Goal: Information Seeking & Learning: Learn about a topic

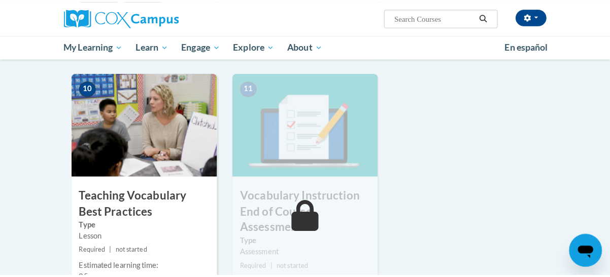
scroll to position [1167, 0]
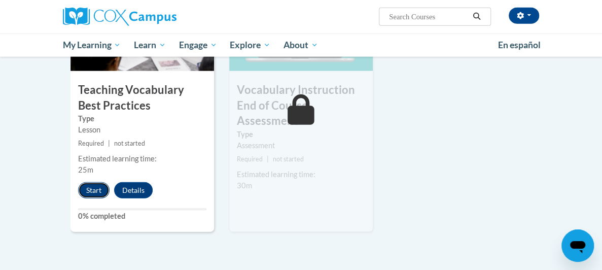
click at [78, 182] on button "Start" at bounding box center [93, 190] width 31 height 16
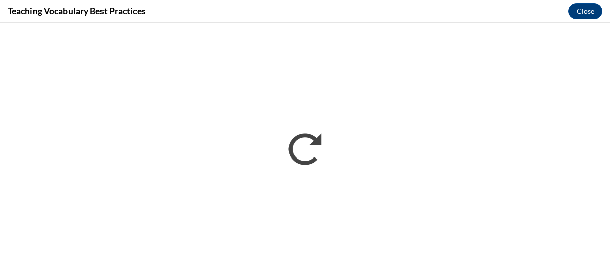
scroll to position [0, 0]
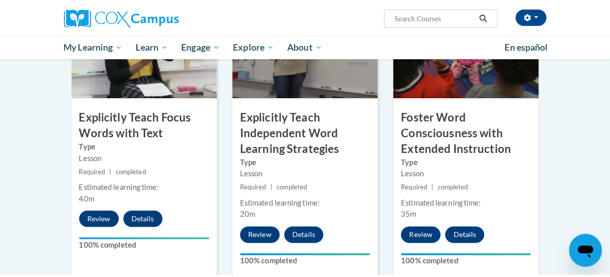
scroll to position [1151, 0]
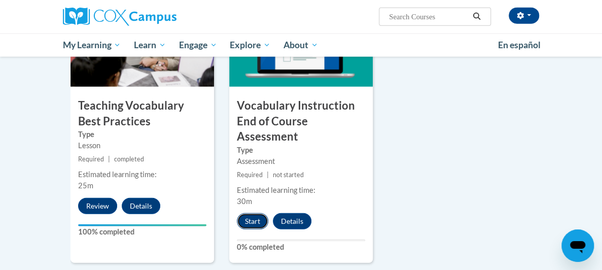
click at [239, 213] on button "Start" at bounding box center [252, 221] width 31 height 16
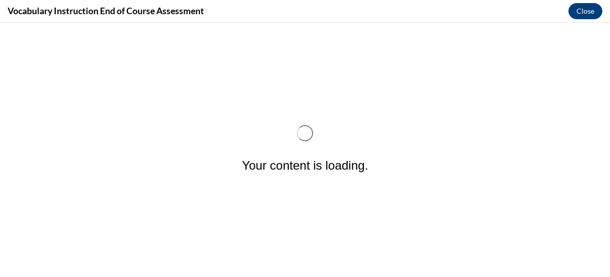
scroll to position [0, 0]
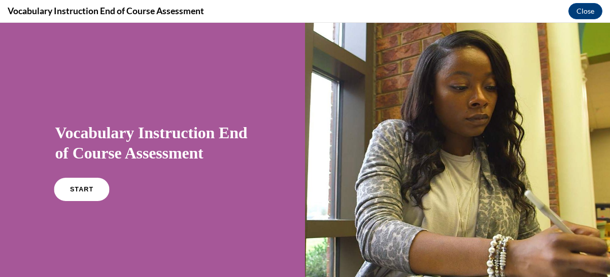
click at [92, 185] on link "START" at bounding box center [81, 189] width 55 height 23
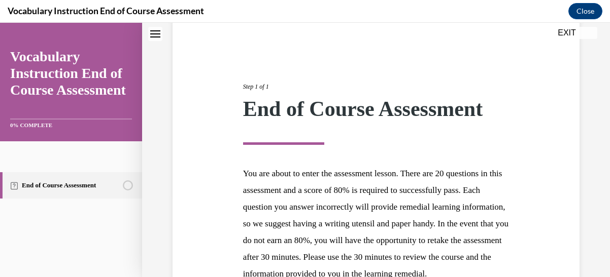
scroll to position [205, 0]
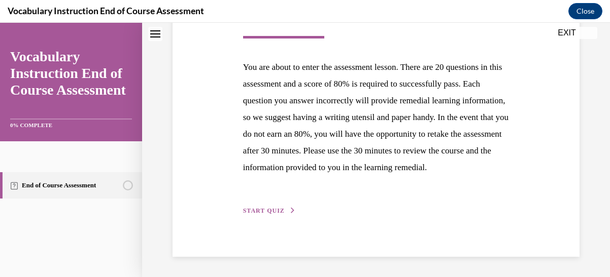
click at [269, 208] on span "START QUIZ" at bounding box center [264, 210] width 42 height 7
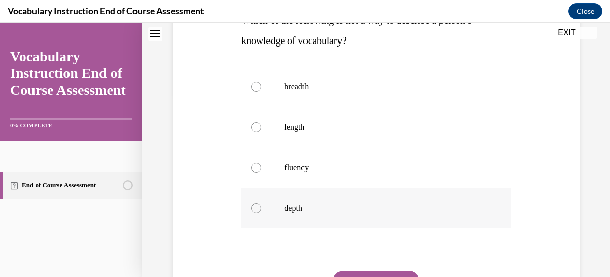
scroll to position [132, 0]
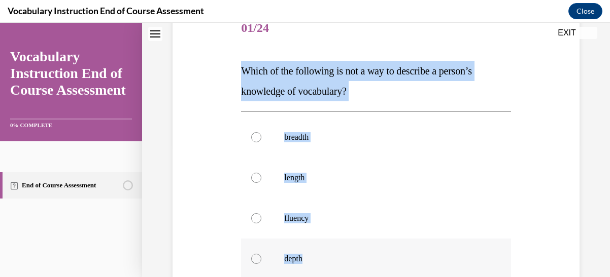
drag, startPoint x: 238, startPoint y: 70, endPoint x: 328, endPoint y: 248, distance: 198.7
click at [328, 248] on div "Question 01/24 Which of the following is not a way to describe a person’s knowl…" at bounding box center [375, 199] width 274 height 412
copy div "Which of the following is not a way to describe a person’s knowledge of vocabul…"
click at [254, 178] on div at bounding box center [256, 178] width 10 height 10
click at [254, 178] on input "length" at bounding box center [256, 178] width 10 height 10
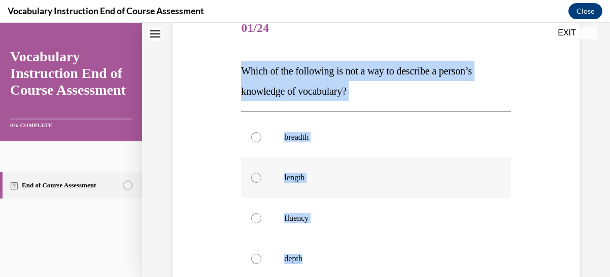
radio input "true"
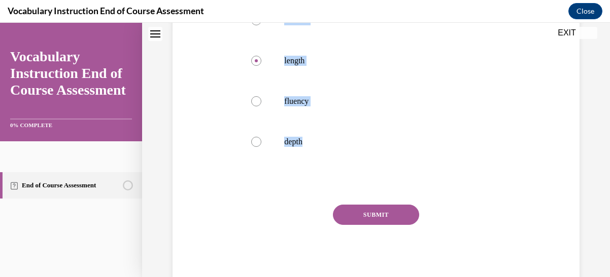
click at [374, 211] on button "SUBMIT" at bounding box center [376, 215] width 86 height 20
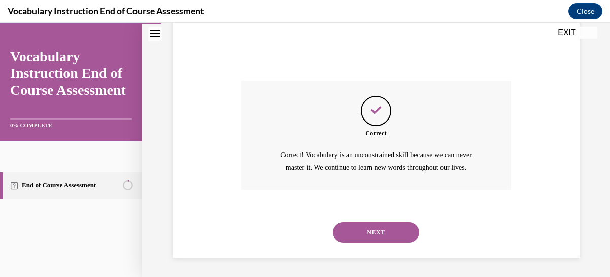
click at [374, 234] on button "NEXT" at bounding box center [376, 233] width 86 height 20
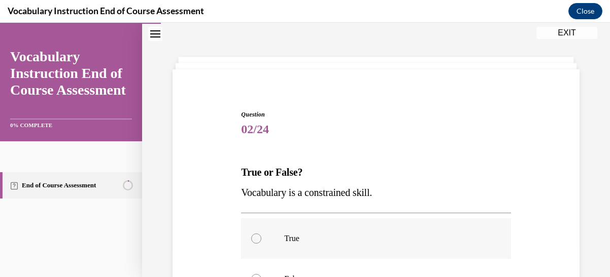
scroll to position [82, 0]
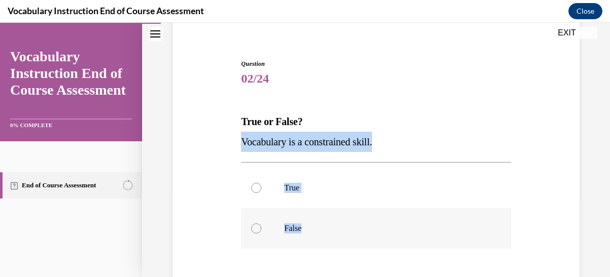
drag, startPoint x: 239, startPoint y: 141, endPoint x: 371, endPoint y: 219, distance: 153.5
click at [371, 219] on div "Question 02/24 True or False? Vocabulary is a constrained skill. True False Inc…" at bounding box center [375, 209] width 274 height 331
copy div "Vocabulary is a constrained skill. True False"
click at [257, 228] on div at bounding box center [256, 229] width 10 height 10
click at [257, 228] on input "False" at bounding box center [256, 229] width 10 height 10
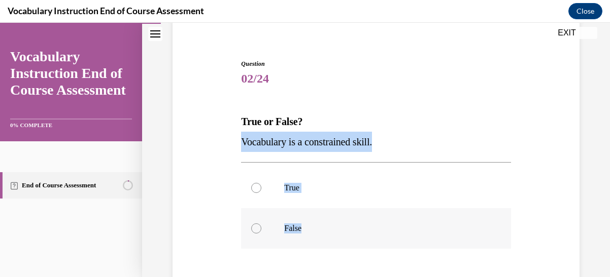
radio input "true"
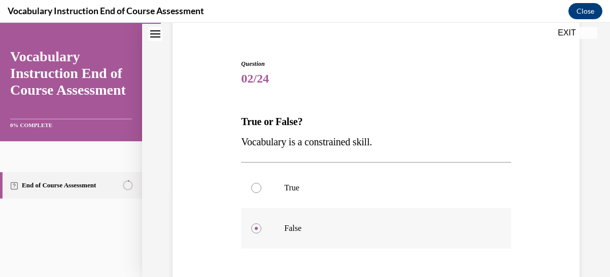
scroll to position [168, 0]
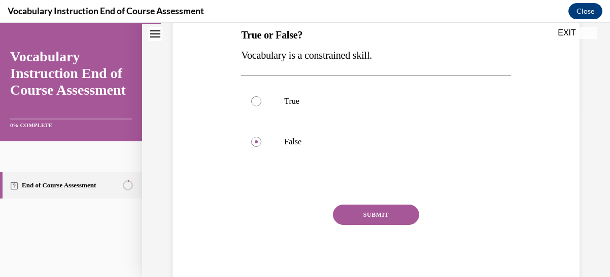
click at [353, 217] on button "SUBMIT" at bounding box center [376, 215] width 86 height 20
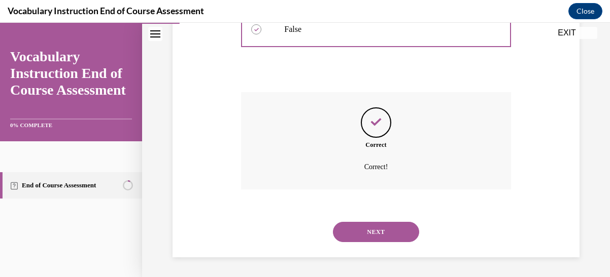
click at [367, 229] on button "NEXT" at bounding box center [376, 232] width 86 height 20
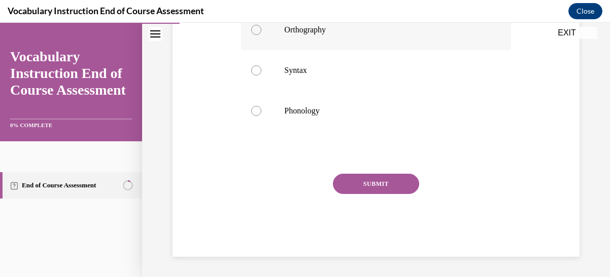
scroll to position [31, 0]
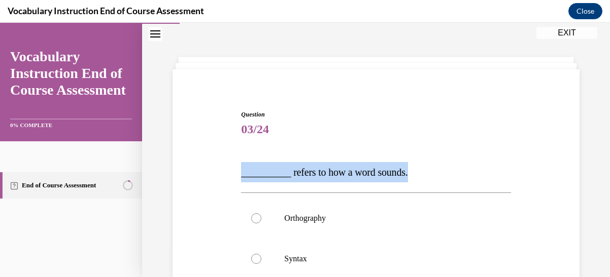
drag, startPoint x: 237, startPoint y: 161, endPoint x: 443, endPoint y: 180, distance: 206.3
click at [443, 180] on div "Question 03/24 __________ refers to how a word sounds. Orthography Syntax Phono…" at bounding box center [375, 270] width 274 height 351
copy span "__________ refers to how a word sounds."
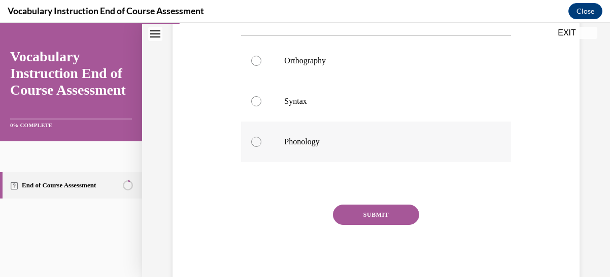
click at [253, 138] on div at bounding box center [256, 142] width 10 height 10
click at [253, 138] on input "Phonology" at bounding box center [256, 142] width 10 height 10
radio input "true"
click at [376, 220] on button "SUBMIT" at bounding box center [376, 215] width 86 height 20
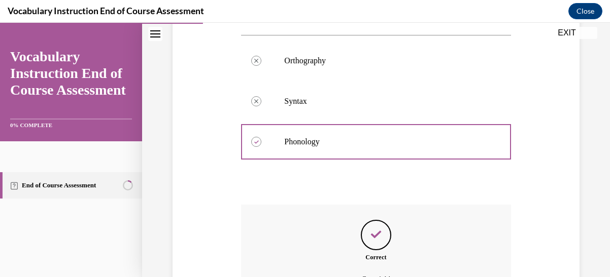
scroll to position [301, 0]
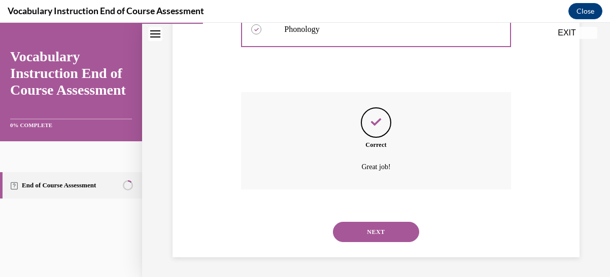
click at [380, 234] on button "NEXT" at bounding box center [376, 232] width 86 height 20
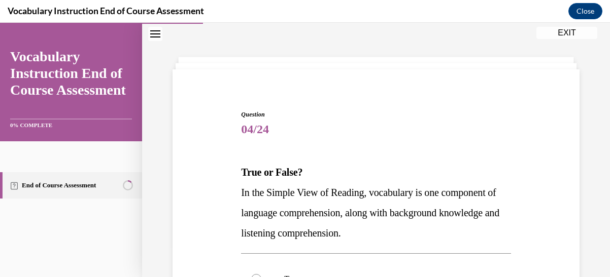
scroll to position [82, 0]
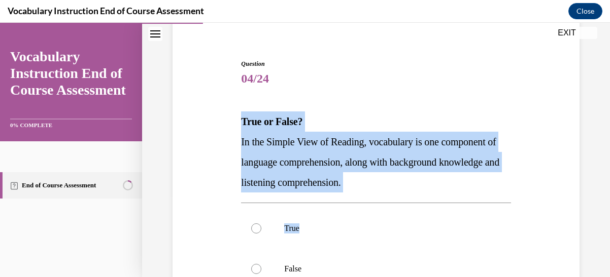
drag, startPoint x: 236, startPoint y: 117, endPoint x: 428, endPoint y: 201, distance: 209.9
click at [428, 201] on div "Question 04/24 True or False? In the Simple View of Reading, vocabulary is one …" at bounding box center [376, 222] width 412 height 387
copy div "True or False? In the Simple View of Reading, vocabulary is one component of la…"
click at [260, 230] on div at bounding box center [256, 229] width 10 height 10
click at [260, 230] on input "True" at bounding box center [256, 229] width 10 height 10
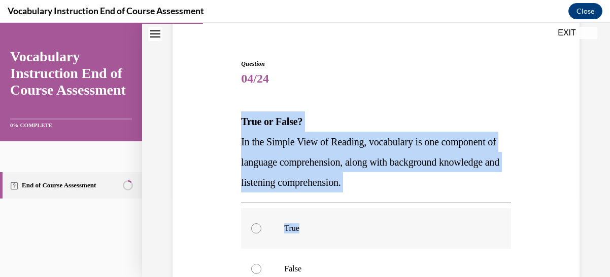
radio input "true"
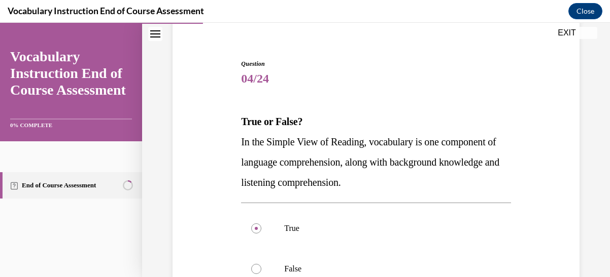
scroll to position [209, 0]
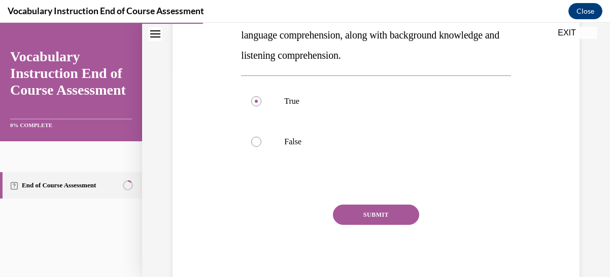
click at [353, 216] on button "SUBMIT" at bounding box center [376, 215] width 86 height 20
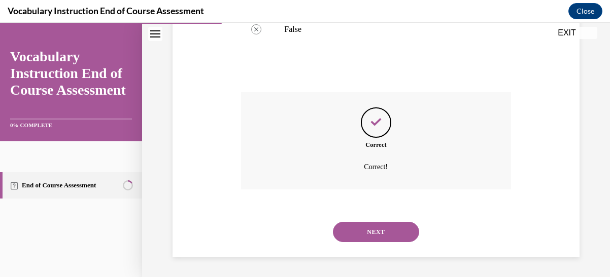
click at [368, 224] on button "NEXT" at bounding box center [376, 232] width 86 height 20
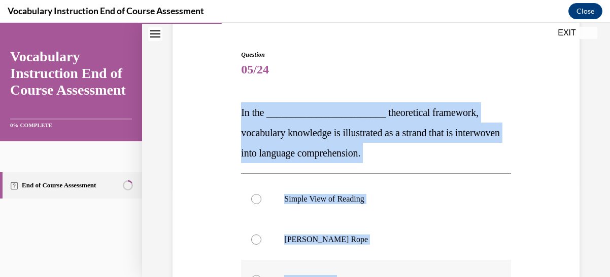
scroll to position [97, 0]
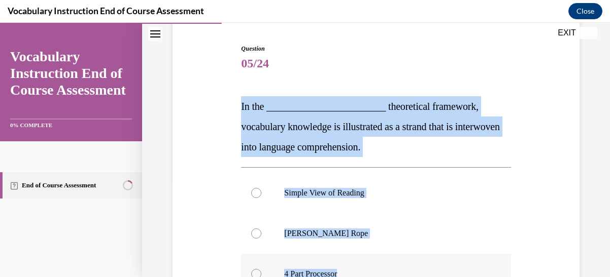
drag, startPoint x: 239, startPoint y: 172, endPoint x: 424, endPoint y: 255, distance: 202.3
click at [424, 255] on div "Question 05/24 In the ________________________ theoretical framework, vocabular…" at bounding box center [375, 225] width 274 height 392
click at [255, 231] on div at bounding box center [256, 234] width 10 height 10
click at [255, 231] on input "Scarborough's Rope" at bounding box center [256, 234] width 10 height 10
radio input "true"
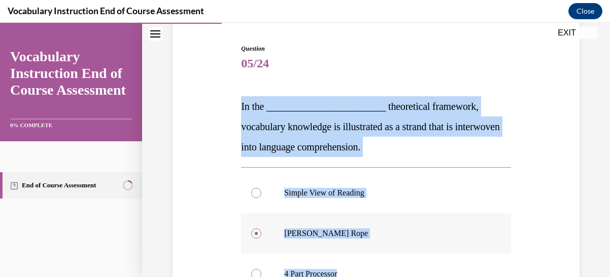
scroll to position [229, 0]
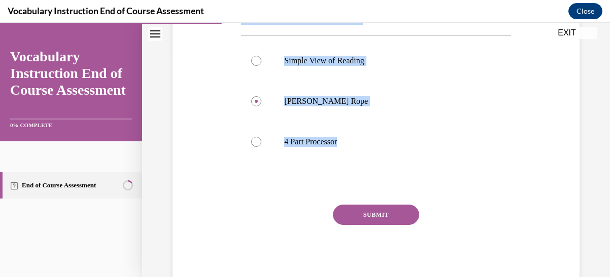
click at [371, 220] on button "SUBMIT" at bounding box center [376, 215] width 86 height 20
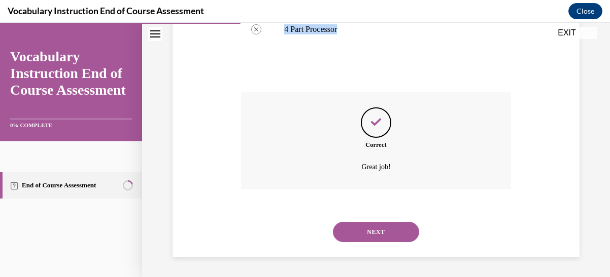
click at [379, 232] on button "NEXT" at bounding box center [376, 232] width 86 height 20
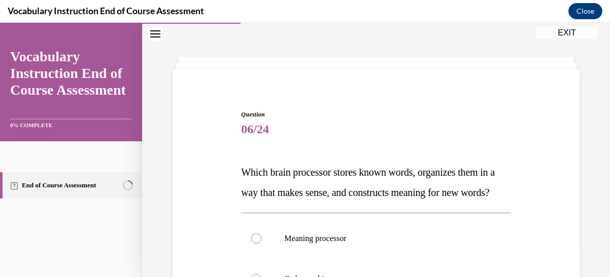
scroll to position [132, 0]
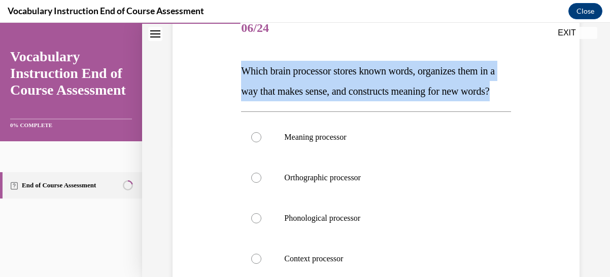
drag, startPoint x: 237, startPoint y: 67, endPoint x: 280, endPoint y: 109, distance: 60.3
click at [280, 109] on div "Question 06/24 Which brain processor stores known words, organizes them in a wa…" at bounding box center [375, 199] width 274 height 412
copy span "Which brain processor stores known words, organizes them in a way that makes se…"
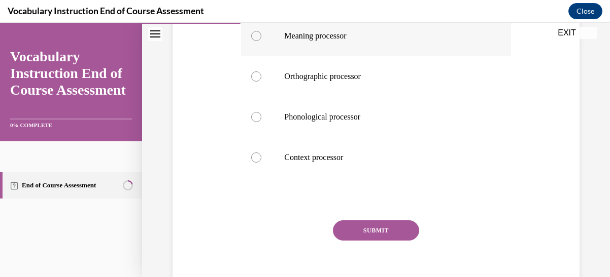
click at [259, 41] on div at bounding box center [256, 36] width 10 height 10
click at [259, 41] on input "Meaning processor" at bounding box center [256, 36] width 10 height 10
radio input "true"
click at [379, 241] on button "SUBMIT" at bounding box center [376, 231] width 86 height 20
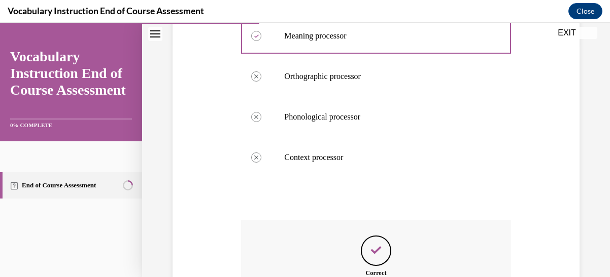
scroll to position [382, 0]
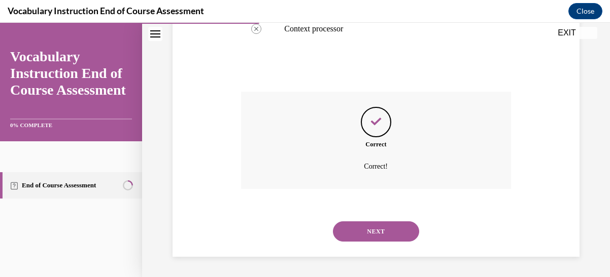
click at [375, 224] on button "NEXT" at bounding box center [376, 232] width 86 height 20
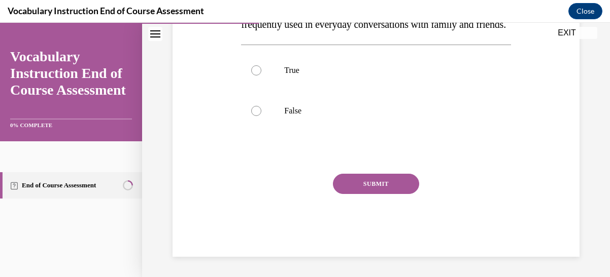
scroll to position [31, 0]
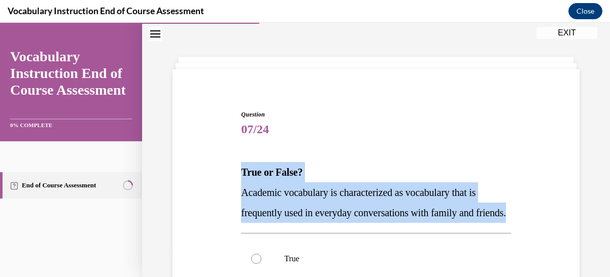
drag, startPoint x: 241, startPoint y: 169, endPoint x: 282, endPoint y: 231, distance: 73.9
click at [282, 223] on div "True or False? Academic vocabulary is characterized as vocabulary that is frequ…" at bounding box center [375, 192] width 269 height 61
copy div "True or False? Academic vocabulary is characterized as vocabulary that is frequ…"
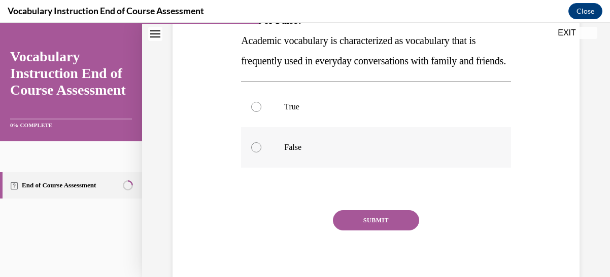
click at [254, 153] on div at bounding box center [256, 148] width 10 height 10
click at [254, 153] on input "False" at bounding box center [256, 148] width 10 height 10
radio input "true"
click at [360, 231] on button "SUBMIT" at bounding box center [376, 221] width 86 height 20
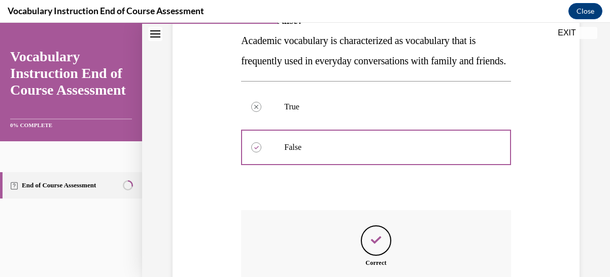
scroll to position [333, 0]
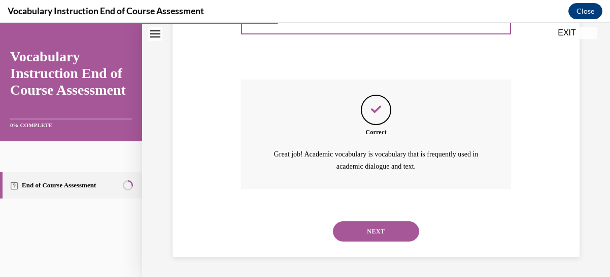
click at [365, 230] on button "NEXT" at bounding box center [376, 232] width 86 height 20
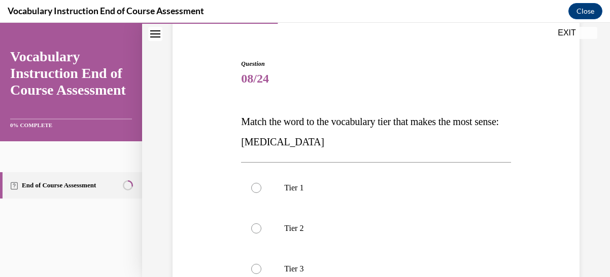
scroll to position [132, 0]
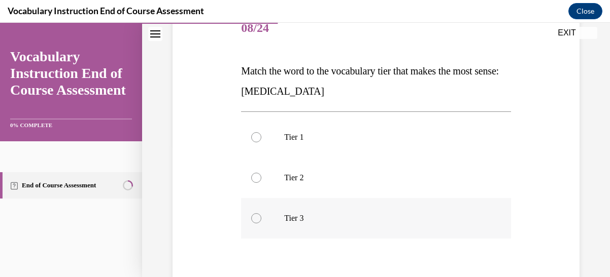
click at [256, 216] on div at bounding box center [256, 219] width 10 height 10
click at [256, 216] on input "Tier 3" at bounding box center [256, 219] width 10 height 10
radio input "true"
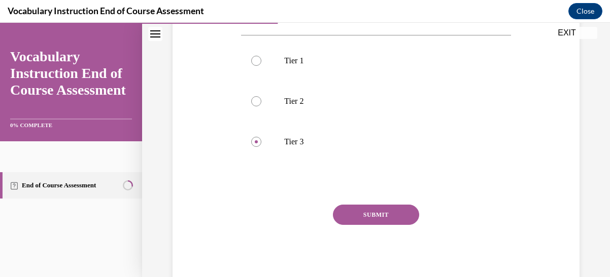
click at [375, 219] on button "SUBMIT" at bounding box center [376, 215] width 86 height 20
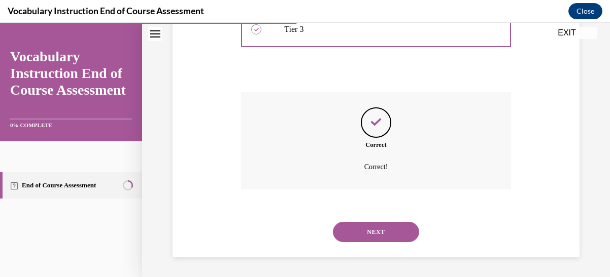
click at [369, 231] on button "NEXT" at bounding box center [376, 232] width 86 height 20
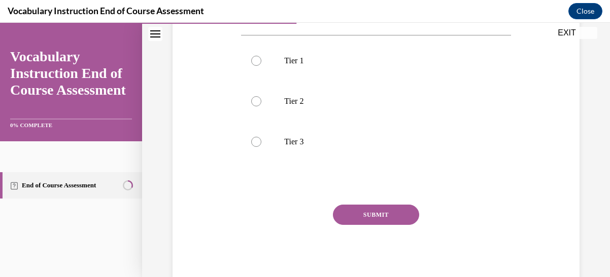
scroll to position [108, 0]
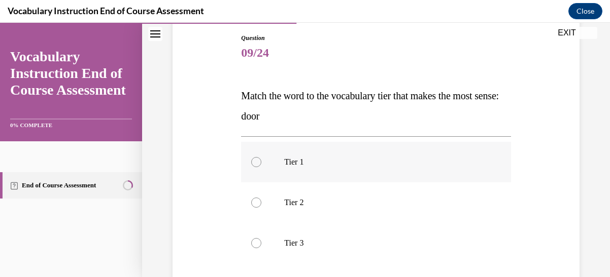
click at [257, 163] on div at bounding box center [256, 162] width 10 height 10
click at [257, 163] on input "Tier 1" at bounding box center [256, 162] width 10 height 10
radio input "true"
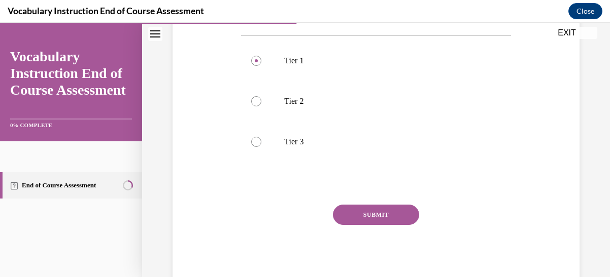
click at [371, 216] on button "SUBMIT" at bounding box center [376, 215] width 86 height 20
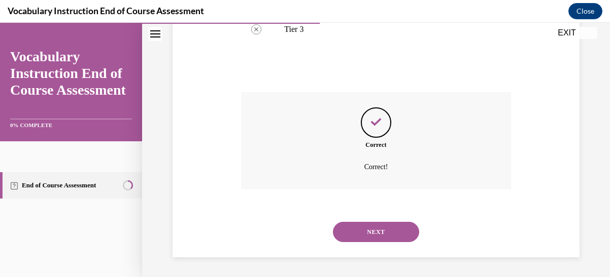
click at [370, 225] on button "NEXT" at bounding box center [376, 232] width 86 height 20
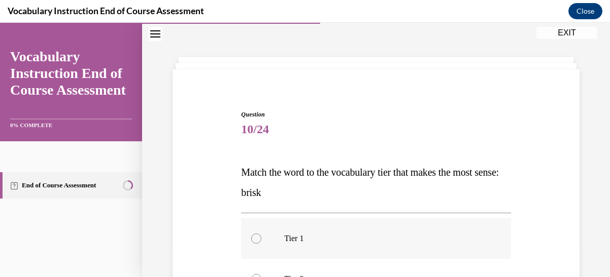
scroll to position [132, 0]
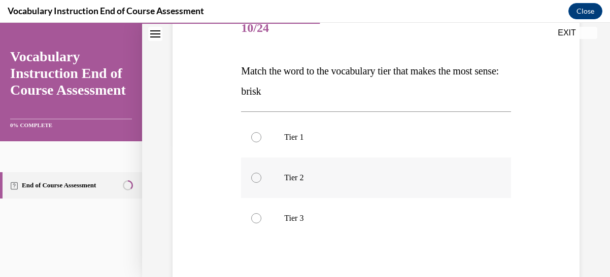
click at [258, 182] on div at bounding box center [256, 178] width 10 height 10
click at [258, 182] on input "Tier 2" at bounding box center [256, 178] width 10 height 10
radio input "true"
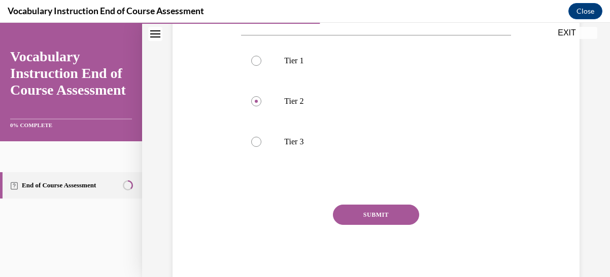
click at [367, 214] on button "SUBMIT" at bounding box center [376, 215] width 86 height 20
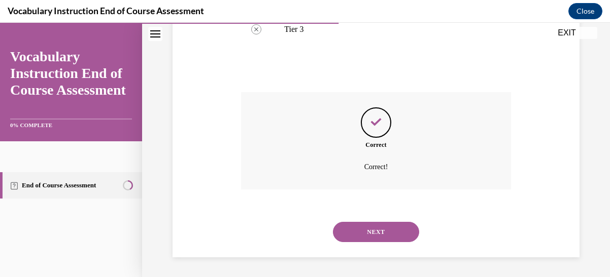
click at [371, 226] on button "NEXT" at bounding box center [376, 232] width 86 height 20
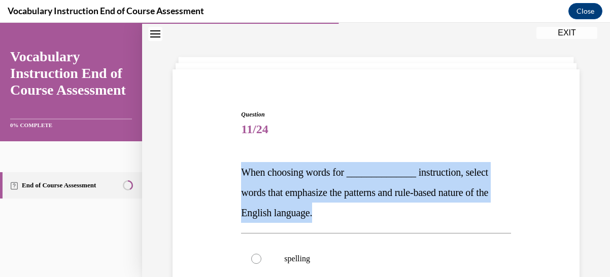
drag, startPoint x: 236, startPoint y: 169, endPoint x: 343, endPoint y: 216, distance: 116.6
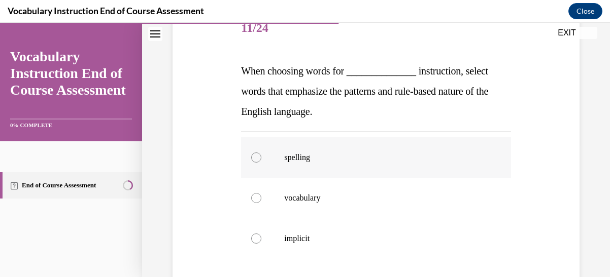
click at [256, 155] on div at bounding box center [256, 158] width 10 height 10
click at [256, 155] on input "spelling" at bounding box center [256, 158] width 10 height 10
radio input "true"
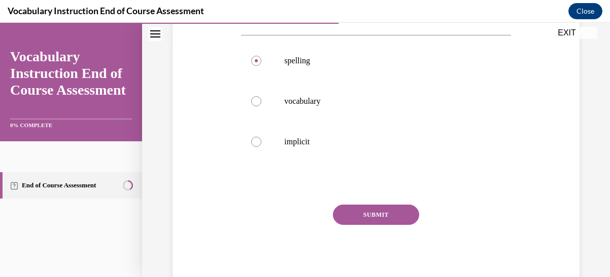
click at [358, 213] on button "SUBMIT" at bounding box center [376, 215] width 86 height 20
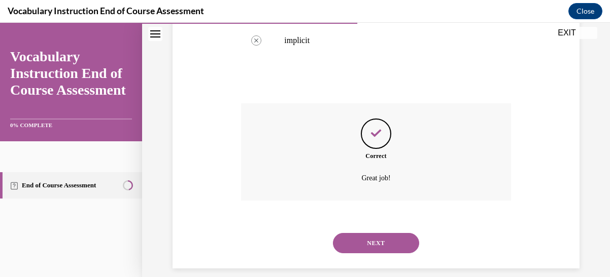
click at [375, 239] on button "NEXT" at bounding box center [376, 243] width 86 height 20
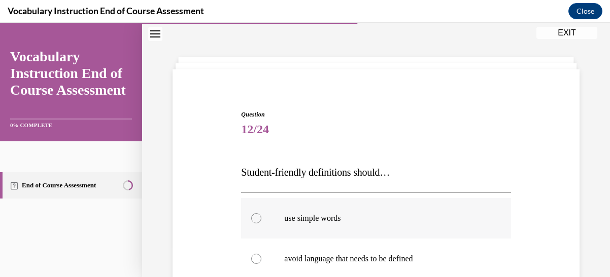
scroll to position [132, 0]
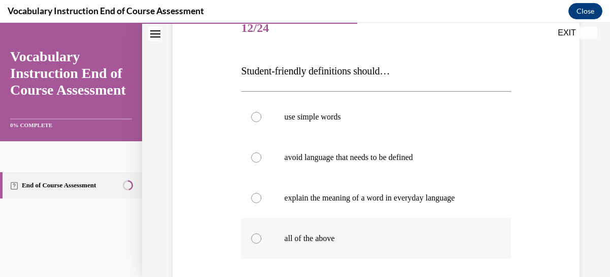
click at [253, 235] on div at bounding box center [256, 239] width 10 height 10
click at [253, 235] on input "all of the above" at bounding box center [256, 239] width 10 height 10
radio input "true"
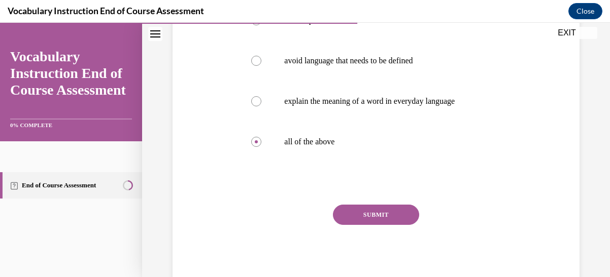
click at [366, 220] on button "SUBMIT" at bounding box center [376, 215] width 86 height 20
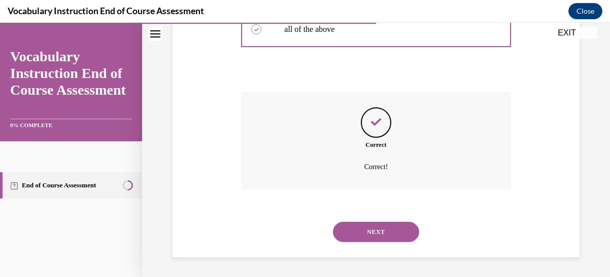
click at [369, 226] on button "NEXT" at bounding box center [376, 232] width 86 height 20
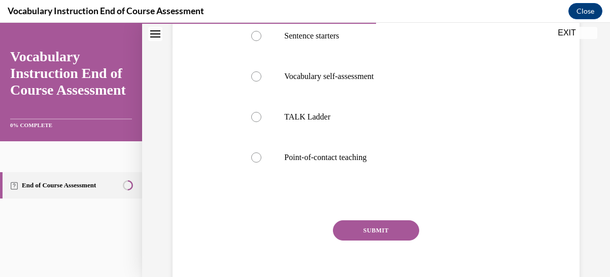
scroll to position [0, 0]
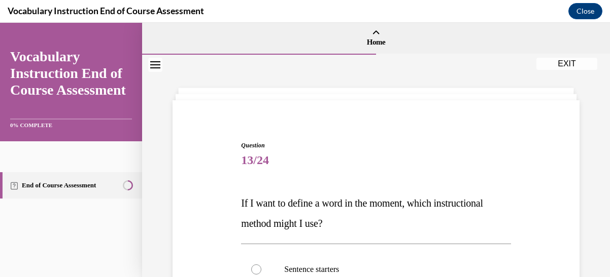
click at [569, 65] on button "EXIT" at bounding box center [566, 64] width 61 height 12
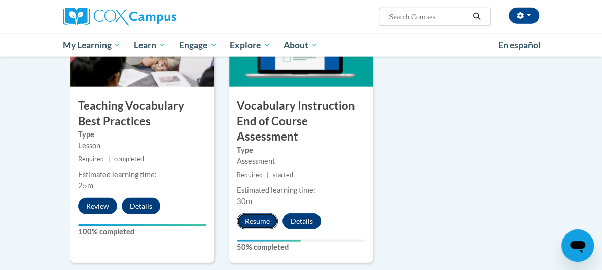
click at [249, 213] on button "Resume" at bounding box center [257, 221] width 41 height 16
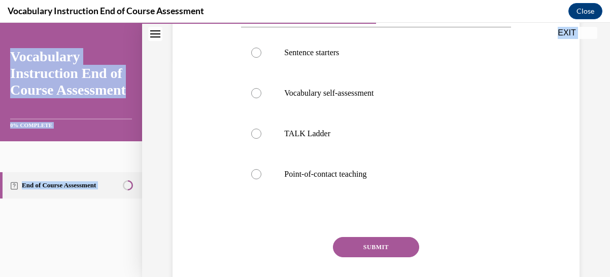
scroll to position [250, 0]
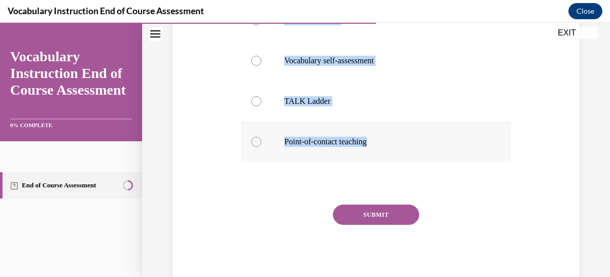
drag, startPoint x: 238, startPoint y: 120, endPoint x: 395, endPoint y: 147, distance: 159.0
click at [395, 147] on div "Question 13/24 If I want to define a word in the moment, which instructional me…" at bounding box center [375, 82] width 274 height 412
copy div "If I want to define a word in the moment, which instructional method might I us…"
drag, startPoint x: 257, startPoint y: 141, endPoint x: 269, endPoint y: 143, distance: 12.8
click at [257, 141] on div at bounding box center [256, 142] width 10 height 10
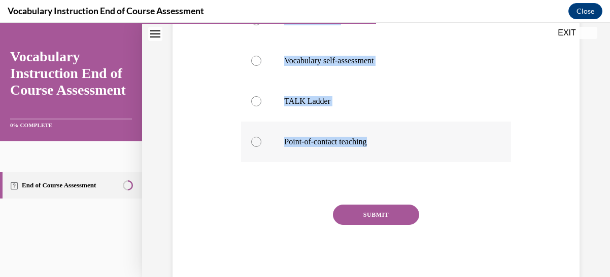
click at [257, 141] on input "Point-of-contact teaching" at bounding box center [256, 142] width 10 height 10
radio input "true"
click at [386, 213] on button "SUBMIT" at bounding box center [376, 215] width 86 height 20
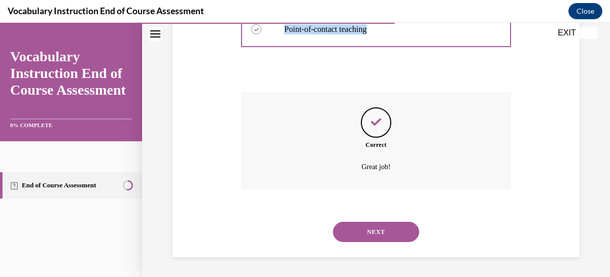
click at [385, 227] on button "NEXT" at bounding box center [376, 232] width 86 height 20
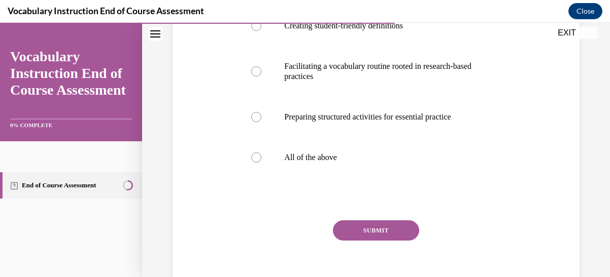
scroll to position [234, 0]
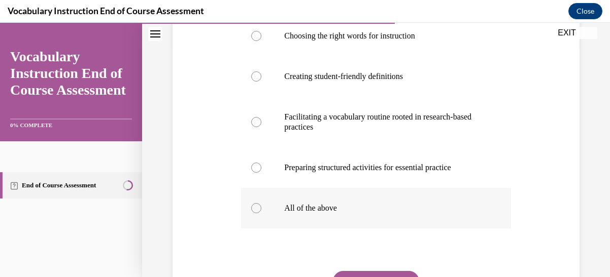
click at [257, 210] on div at bounding box center [256, 208] width 10 height 10
click at [257, 210] on input "All of the above" at bounding box center [256, 208] width 10 height 10
radio input "true"
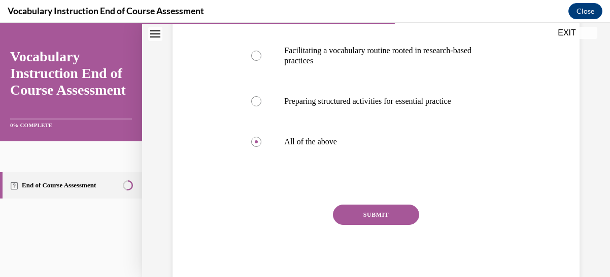
click at [366, 217] on button "SUBMIT" at bounding box center [376, 215] width 86 height 20
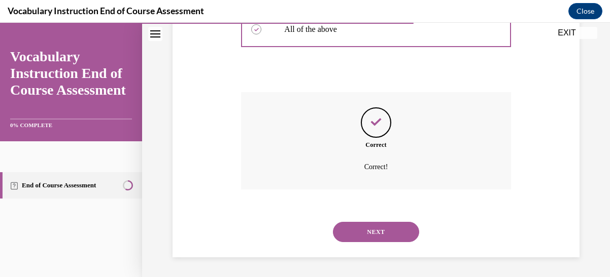
click at [381, 234] on button "NEXT" at bounding box center [376, 232] width 86 height 20
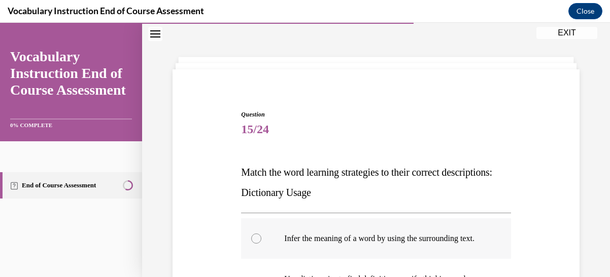
scroll to position [132, 0]
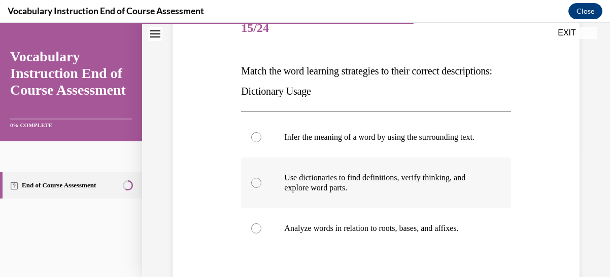
click at [258, 188] on div at bounding box center [256, 183] width 10 height 10
click at [258, 188] on input "Use dictionaries to find definitions, verify thinking, and explore word parts." at bounding box center [256, 183] width 10 height 10
radio input "true"
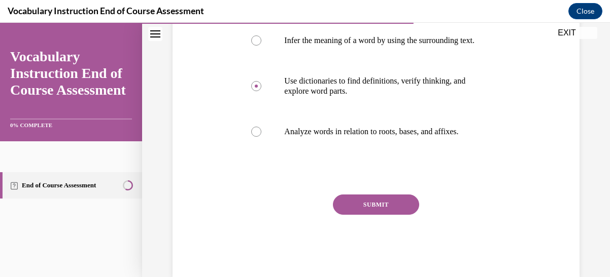
click at [378, 215] on button "SUBMIT" at bounding box center [376, 205] width 86 height 20
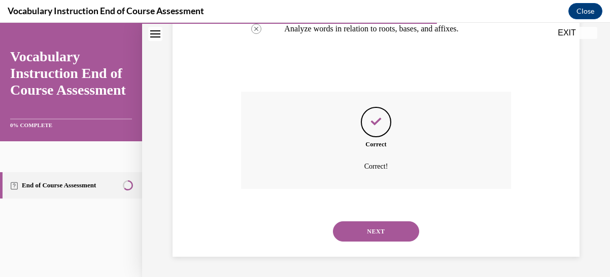
click at [379, 229] on button "NEXT" at bounding box center [376, 232] width 86 height 20
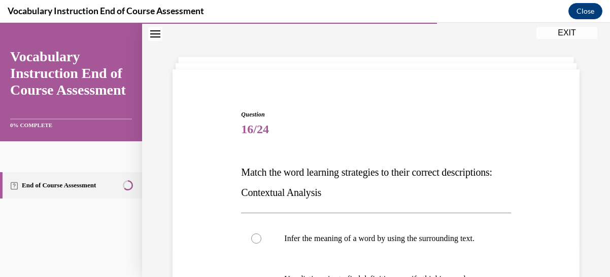
scroll to position [183, 0]
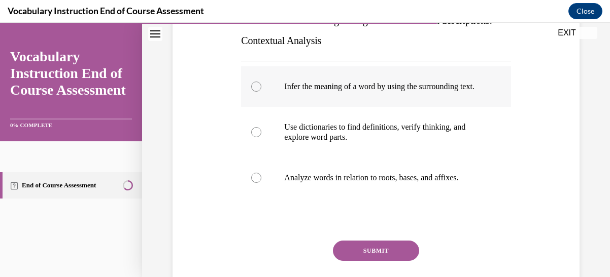
click at [252, 87] on label "Infer the meaning of a word by using the surrounding text." at bounding box center [375, 86] width 269 height 41
click at [252, 87] on input "Infer the meaning of a word by using the surrounding text." at bounding box center [256, 87] width 10 height 10
radio input "true"
click at [373, 257] on button "SUBMIT" at bounding box center [376, 251] width 86 height 20
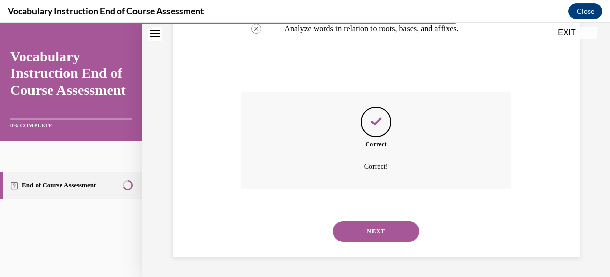
click at [381, 225] on button "NEXT" at bounding box center [376, 232] width 86 height 20
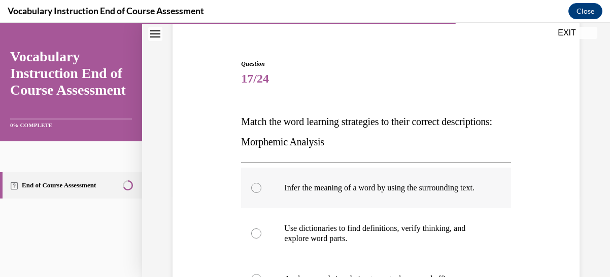
scroll to position [132, 0]
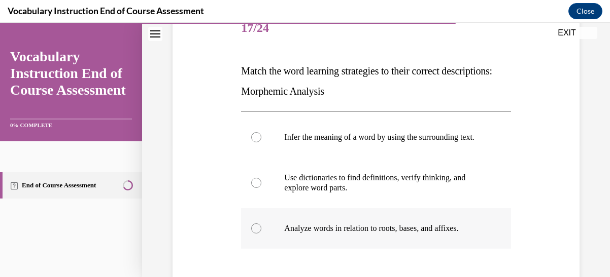
click at [259, 234] on div at bounding box center [256, 229] width 10 height 10
click at [259, 234] on input "Analyze words in relation to roots, bases, and affixes." at bounding box center [256, 229] width 10 height 10
radio input "true"
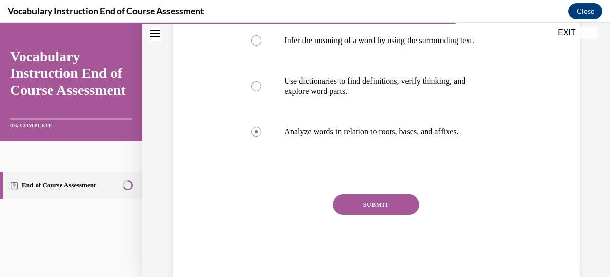
click at [358, 215] on button "SUBMIT" at bounding box center [376, 205] width 86 height 20
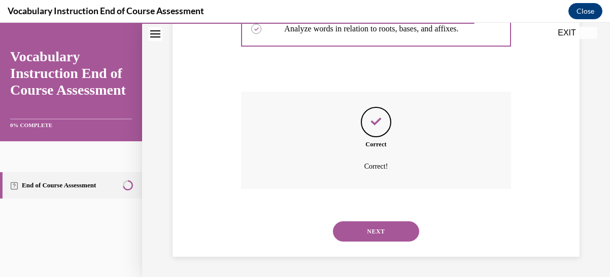
click at [368, 230] on button "NEXT" at bounding box center [376, 232] width 86 height 20
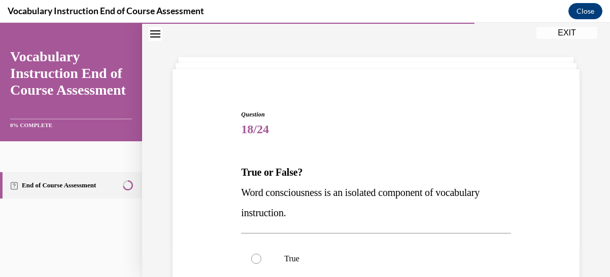
scroll to position [132, 0]
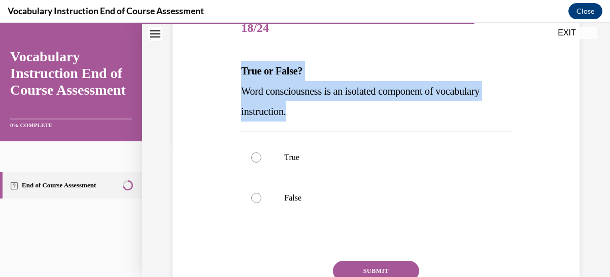
drag, startPoint x: 239, startPoint y: 71, endPoint x: 289, endPoint y: 108, distance: 61.6
click at [289, 108] on div "True or False? Word consciousness is an isolated component of vocabulary instru…" at bounding box center [375, 91] width 269 height 61
copy div "True or False? Word consciousness is an isolated component of vocabulary instru…"
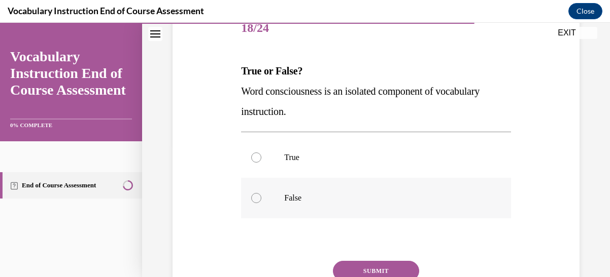
click at [254, 199] on div at bounding box center [256, 198] width 10 height 10
click at [254, 199] on input "False" at bounding box center [256, 198] width 10 height 10
radio input "true"
click at [382, 269] on button "SUBMIT" at bounding box center [376, 271] width 86 height 20
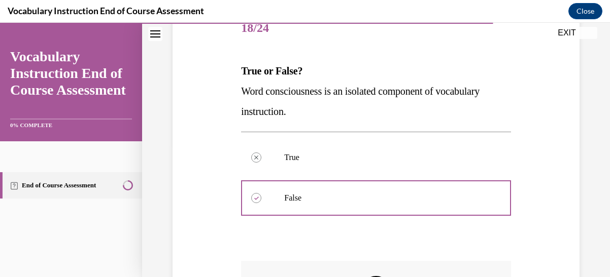
scroll to position [313, 0]
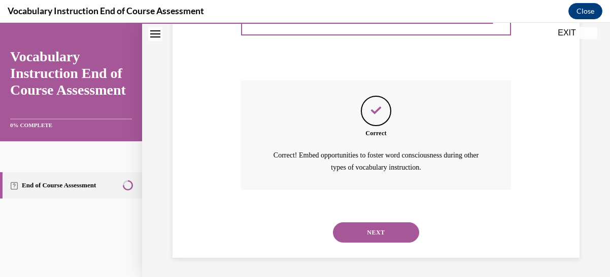
click at [389, 236] on button "NEXT" at bounding box center [376, 233] width 86 height 20
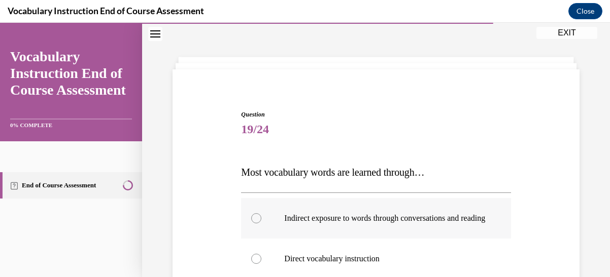
scroll to position [132, 0]
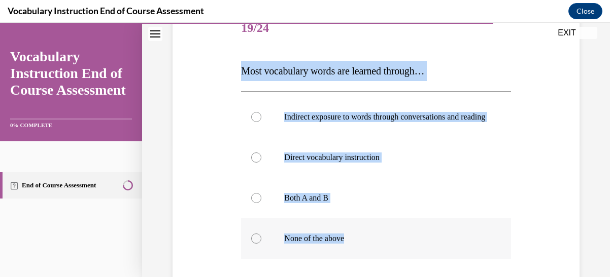
drag, startPoint x: 232, startPoint y: 70, endPoint x: 382, endPoint y: 238, distance: 225.3
click at [382, 238] on div "Question 19/24 Most vocabulary words are learned through… Indirect exposure to …" at bounding box center [376, 181] width 412 height 407
copy div "Most vocabulary words are learned through… Indirect exposure to words through c…"
click at [254, 203] on div at bounding box center [256, 198] width 10 height 10
click at [254, 203] on input "Both A and B" at bounding box center [256, 198] width 10 height 10
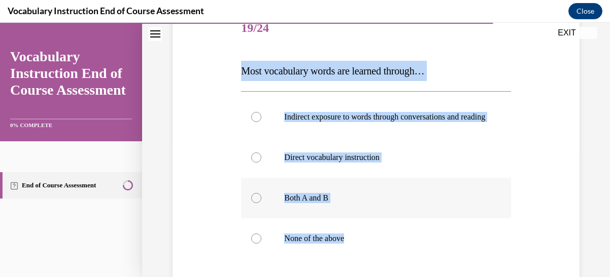
radio input "true"
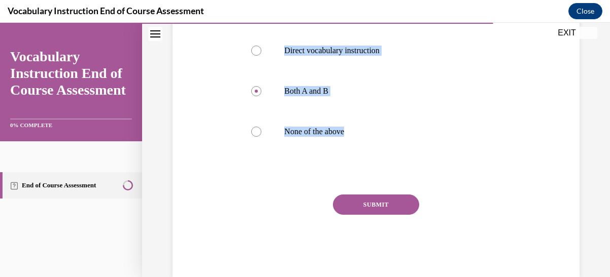
click at [353, 214] on button "SUBMIT" at bounding box center [376, 205] width 86 height 20
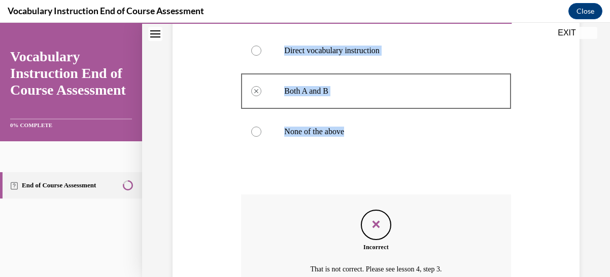
scroll to position [341, 0]
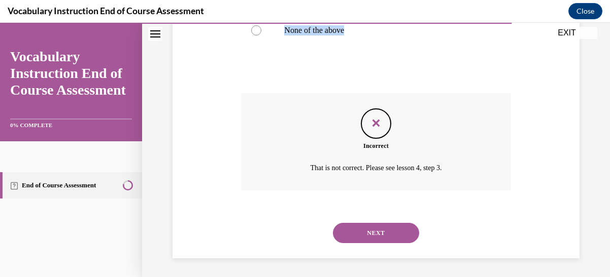
click at [373, 244] on button "NEXT" at bounding box center [376, 233] width 86 height 20
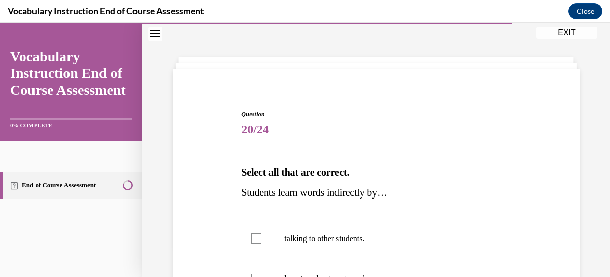
scroll to position [82, 0]
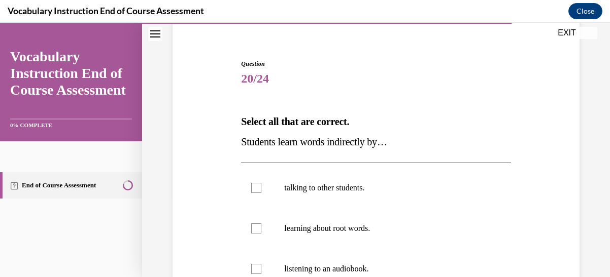
click at [566, 31] on button "EXIT" at bounding box center [566, 33] width 61 height 12
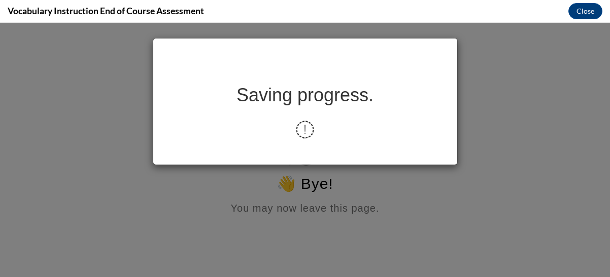
scroll to position [0, 0]
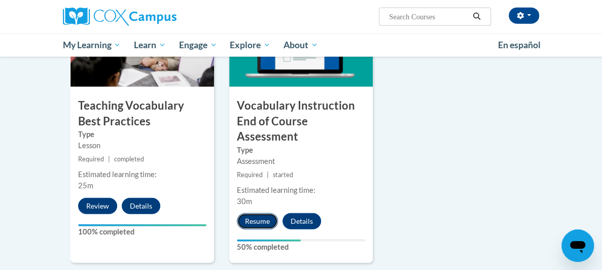
click at [237, 213] on button "Resume" at bounding box center [257, 221] width 41 height 16
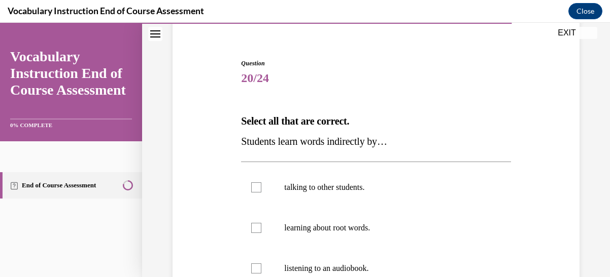
scroll to position [133, 0]
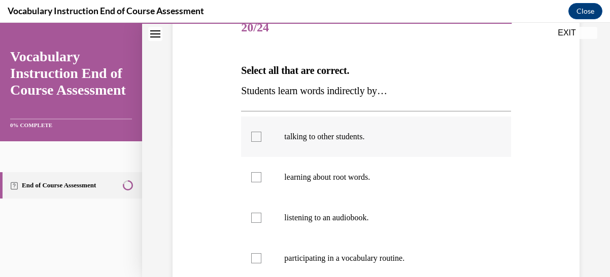
click at [255, 138] on div at bounding box center [256, 137] width 10 height 10
click at [255, 138] on input "talking to other students." at bounding box center [256, 137] width 10 height 10
checkbox input "true"
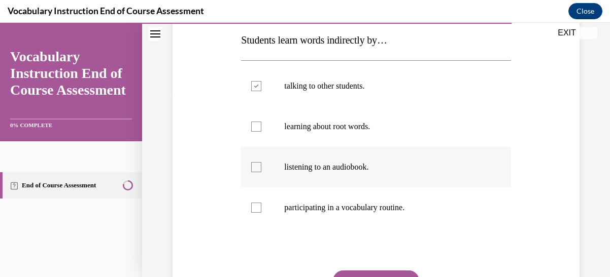
click at [254, 167] on div at bounding box center [256, 167] width 10 height 10
click at [254, 167] on input "listening to an audiobook." at bounding box center [256, 167] width 10 height 10
checkbox input "true"
click at [244, 50] on p "Students learn words indirectly by…" at bounding box center [375, 40] width 269 height 20
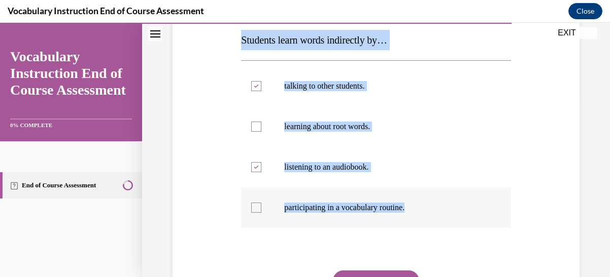
drag, startPoint x: 242, startPoint y: 38, endPoint x: 417, endPoint y: 219, distance: 251.5
click at [417, 219] on div "Question 20/24 Select all that are correct. Students learn words indirectly by……" at bounding box center [375, 155] width 269 height 397
copy div "Students learn words indirectly by… talking to other students. learning about r…"
click at [255, 127] on div at bounding box center [256, 127] width 10 height 10
click at [255, 127] on input "learning about root words." at bounding box center [256, 127] width 10 height 10
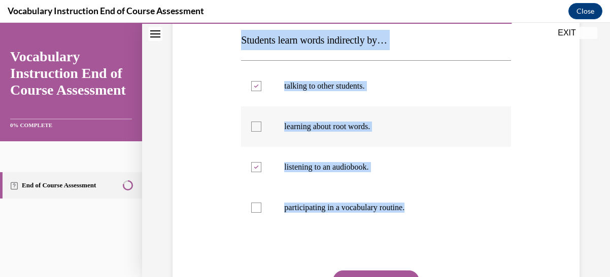
checkbox input "true"
click at [255, 206] on div at bounding box center [256, 208] width 10 height 10
click at [255, 206] on input "participating in a vocabulary routine." at bounding box center [256, 208] width 10 height 10
checkbox input "true"
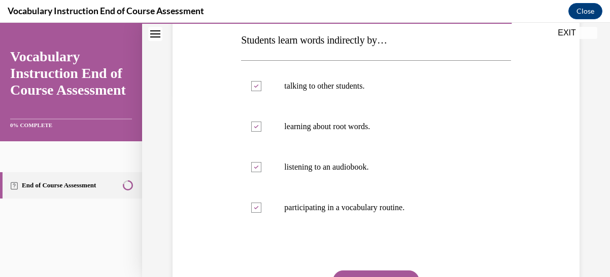
scroll to position [250, 0]
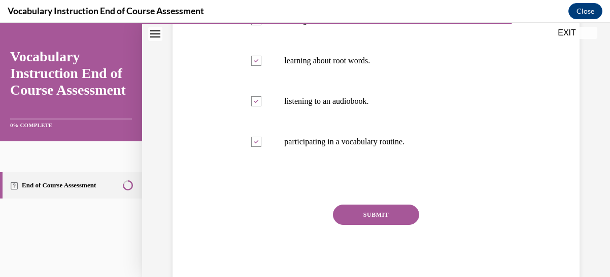
click at [378, 218] on button "SUBMIT" at bounding box center [376, 215] width 86 height 20
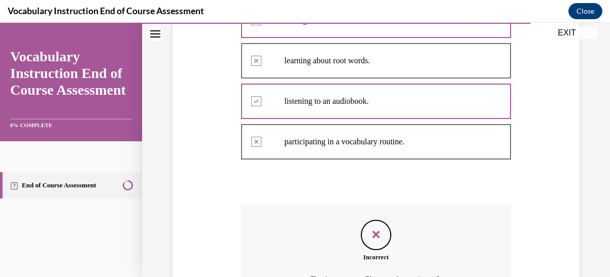
scroll to position [362, 0]
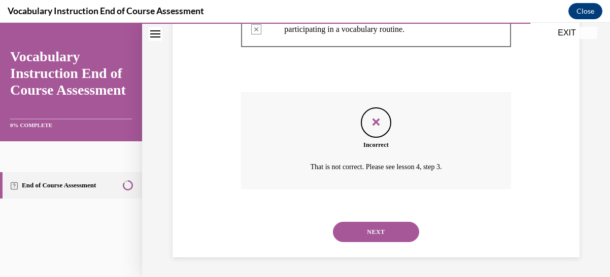
click at [379, 229] on button "NEXT" at bounding box center [376, 232] width 86 height 20
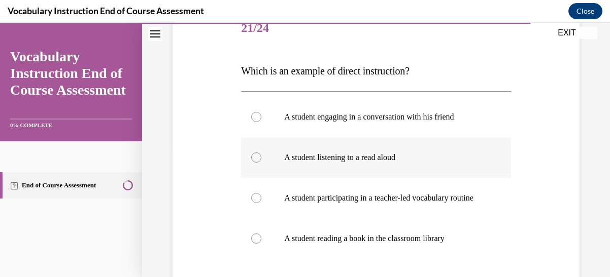
scroll to position [183, 0]
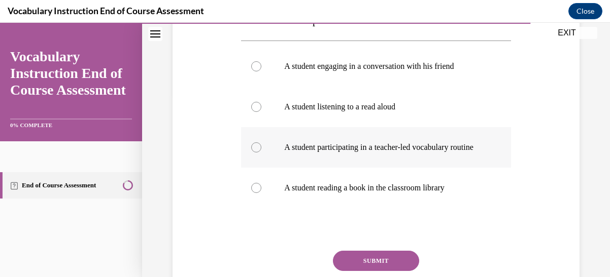
click at [256, 153] on div at bounding box center [256, 148] width 10 height 10
click at [256, 153] on input "A student participating in a teacher-led vocabulary routine" at bounding box center [256, 148] width 10 height 10
radio input "true"
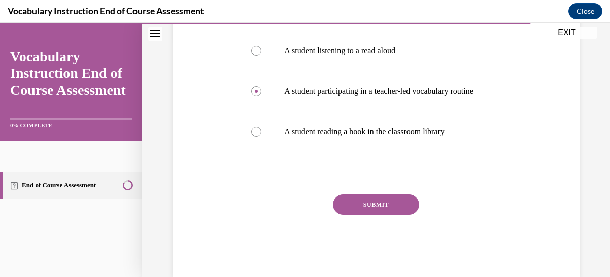
click at [367, 209] on button "SUBMIT" at bounding box center [376, 205] width 86 height 20
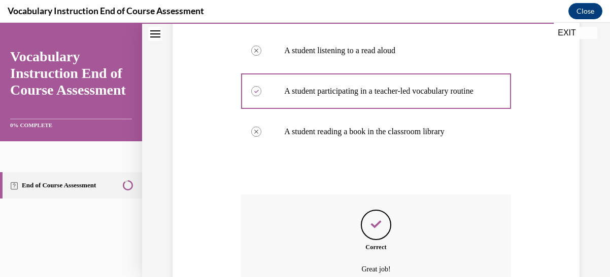
scroll to position [352, 0]
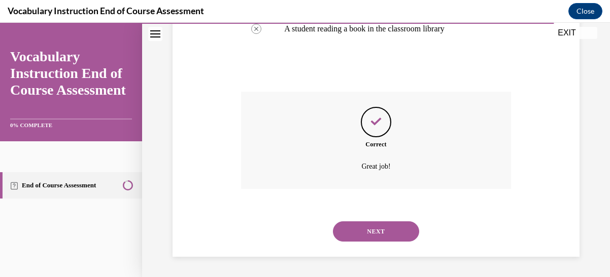
click at [376, 228] on button "NEXT" at bounding box center [376, 232] width 86 height 20
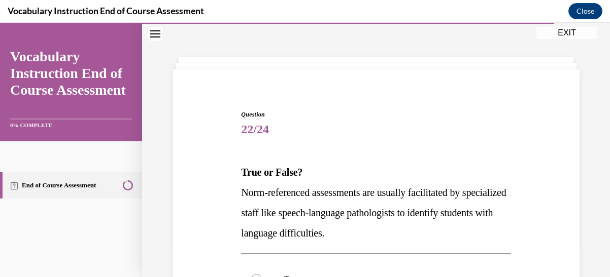
scroll to position [82, 0]
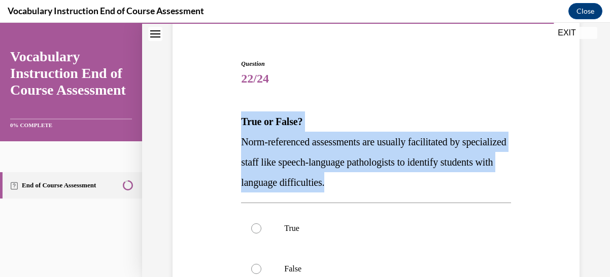
drag, startPoint x: 239, startPoint y: 119, endPoint x: 405, endPoint y: 179, distance: 176.4
click at [405, 179] on div "Question 22/24 True or False? Norm-referenced assessments are usually facilitat…" at bounding box center [375, 229] width 274 height 371
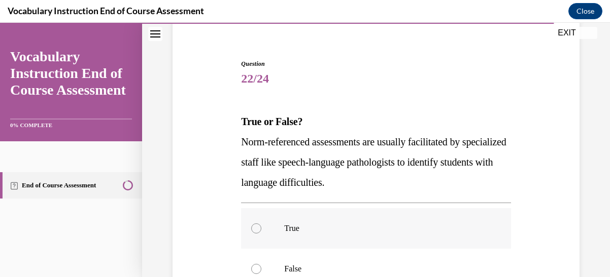
click at [259, 231] on div at bounding box center [256, 229] width 10 height 10
click at [259, 231] on input "True" at bounding box center [256, 229] width 10 height 10
radio input "true"
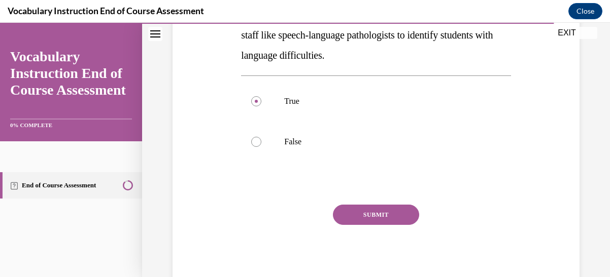
click at [364, 219] on button "SUBMIT" at bounding box center [376, 215] width 86 height 20
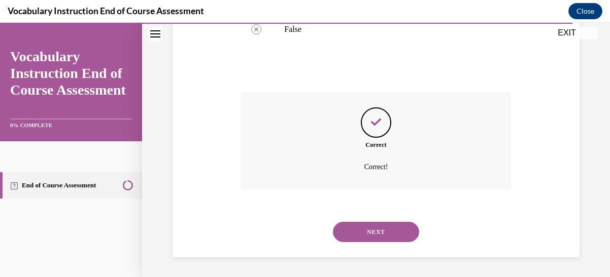
click at [367, 231] on button "NEXT" at bounding box center [376, 232] width 86 height 20
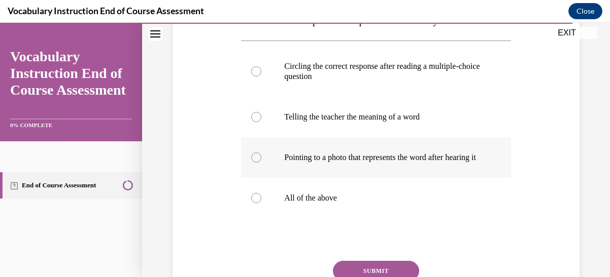
scroll to position [132, 0]
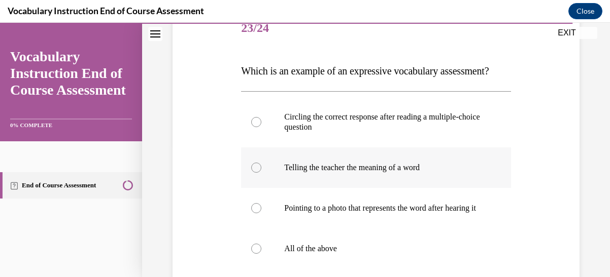
click at [255, 173] on div at bounding box center [256, 168] width 10 height 10
click at [255, 173] on input "Telling the teacher the meaning of a word" at bounding box center [256, 168] width 10 height 10
radio input "true"
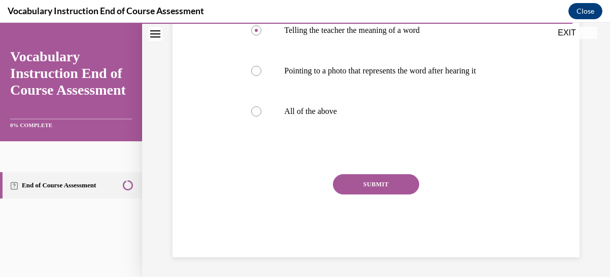
click at [355, 195] on button "SUBMIT" at bounding box center [376, 185] width 86 height 20
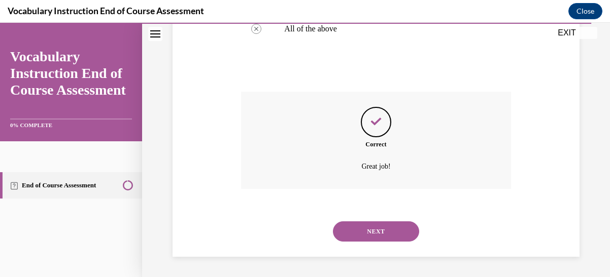
click at [367, 224] on button "NEXT" at bounding box center [376, 232] width 86 height 20
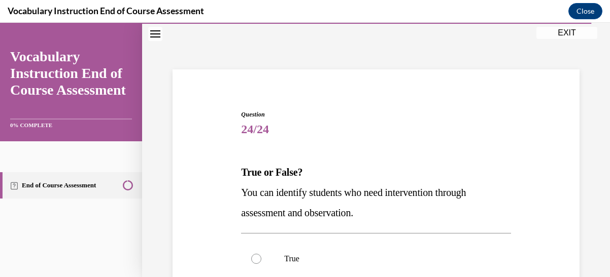
scroll to position [82, 0]
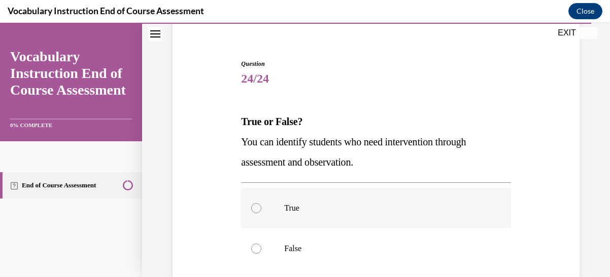
drag, startPoint x: 253, startPoint y: 207, endPoint x: 258, endPoint y: 206, distance: 5.1
click at [253, 207] on div at bounding box center [256, 208] width 10 height 10
click at [253, 207] on input "True" at bounding box center [256, 208] width 10 height 10
radio input "true"
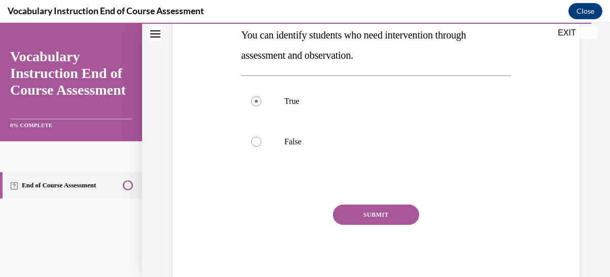
click at [362, 212] on button "SUBMIT" at bounding box center [376, 215] width 86 height 20
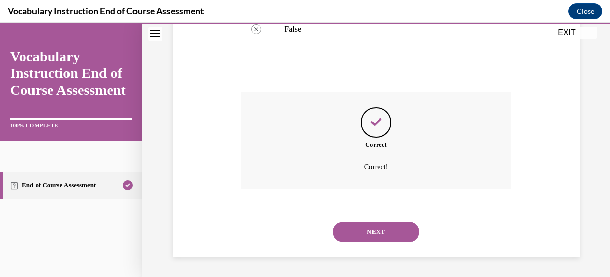
click at [369, 229] on button "NEXT" at bounding box center [376, 232] width 86 height 20
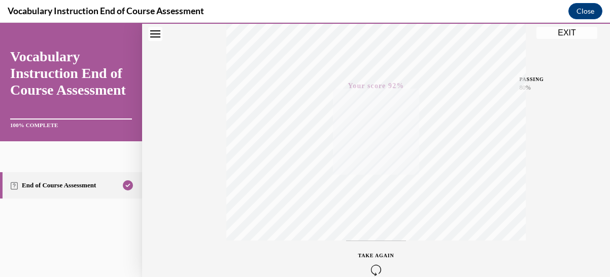
scroll to position [265, 0]
click at [560, 33] on button "EXIT" at bounding box center [566, 33] width 61 height 12
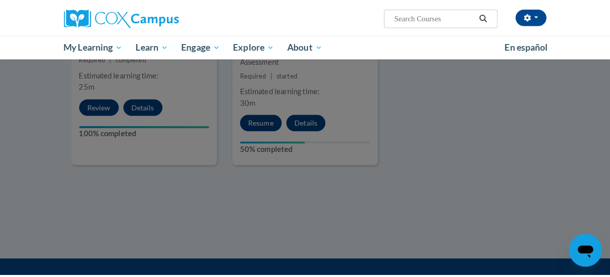
scroll to position [999, 0]
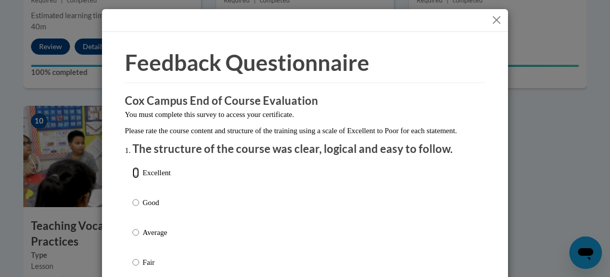
click at [133, 179] on input "Excellent" at bounding box center [135, 172] width 7 height 11
radio input "true"
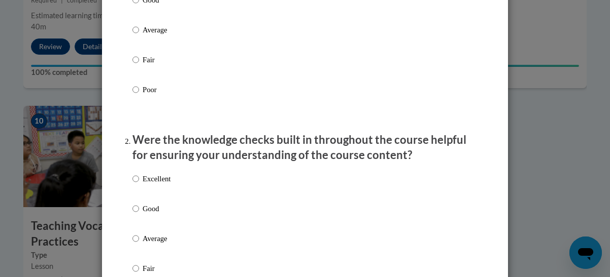
scroll to position [254, 0]
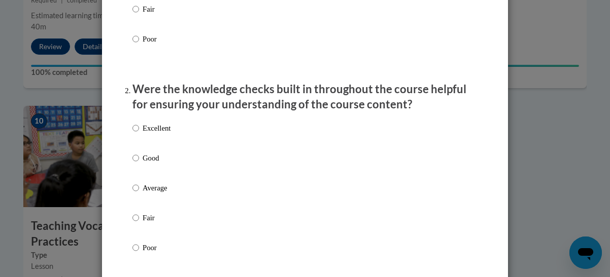
click at [136, 169] on label "Good" at bounding box center [151, 166] width 38 height 27
click at [136, 164] on input "Good" at bounding box center [135, 158] width 7 height 11
radio input "true"
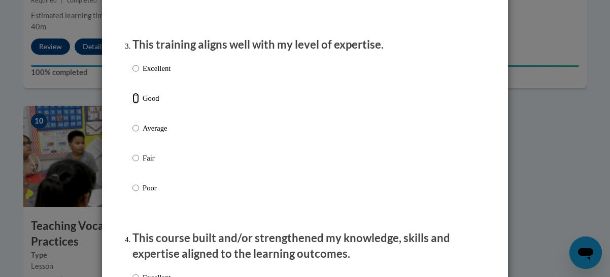
click at [133, 104] on input "Good" at bounding box center [135, 98] width 7 height 11
radio input "true"
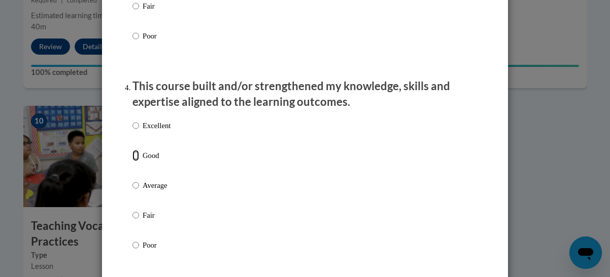
click at [132, 161] on input "Good" at bounding box center [135, 155] width 7 height 11
radio input "true"
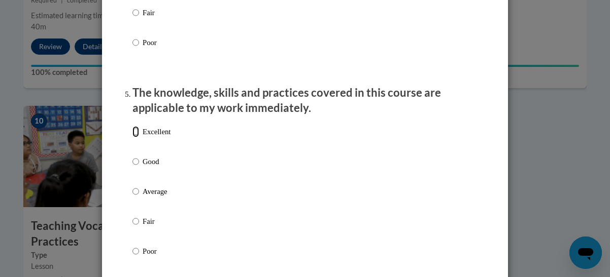
click at [132, 137] on input "Excellent" at bounding box center [135, 131] width 7 height 11
radio input "true"
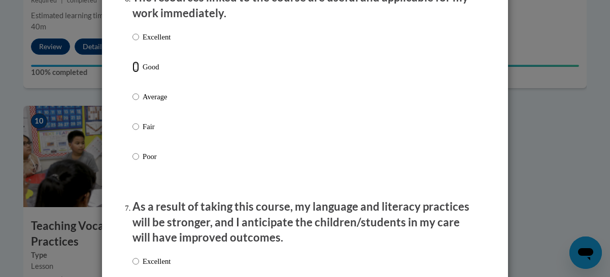
click at [132, 73] on input "Good" at bounding box center [135, 66] width 7 height 11
radio input "true"
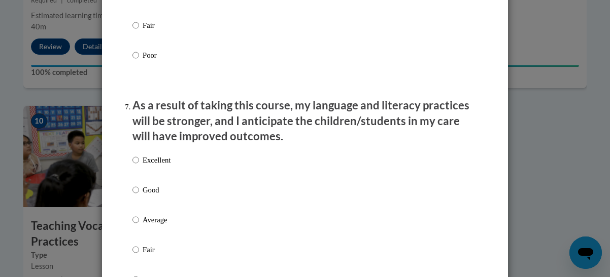
scroll to position [1319, 0]
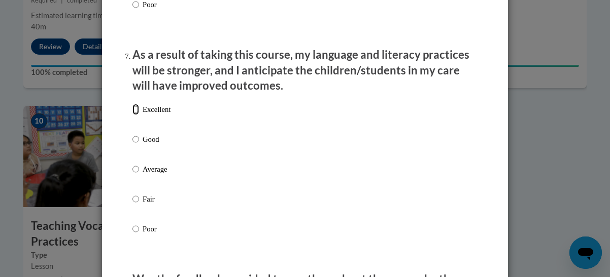
click at [132, 115] on input "Excellent" at bounding box center [135, 109] width 7 height 11
radio input "true"
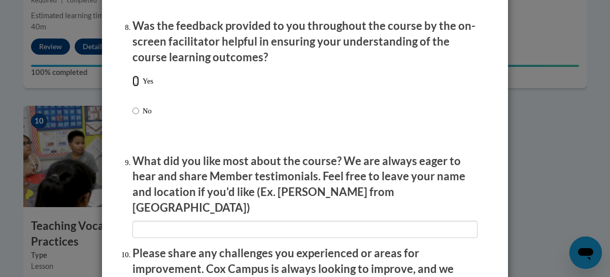
drag, startPoint x: 131, startPoint y: 90, endPoint x: 137, endPoint y: 111, distance: 22.2
click at [132, 87] on input "Yes" at bounding box center [135, 81] width 7 height 11
radio input "true"
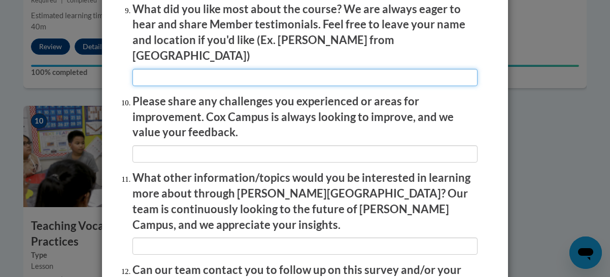
click at [149, 69] on input "textbox" at bounding box center [304, 77] width 345 height 17
type input "real lesson videos"
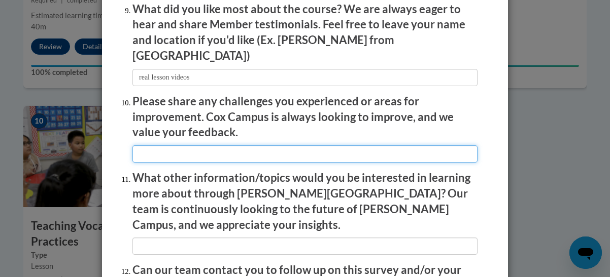
click at [152, 147] on input "textbox" at bounding box center [304, 154] width 345 height 17
type input "none"
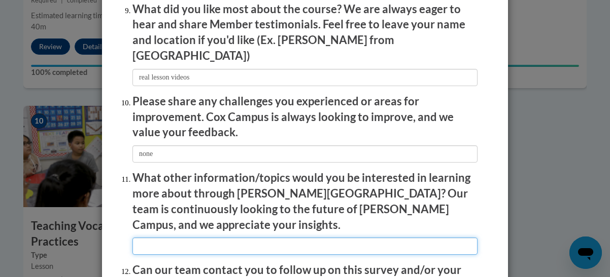
click at [150, 238] on input "textbox" at bounding box center [304, 246] width 345 height 17
type input "none"
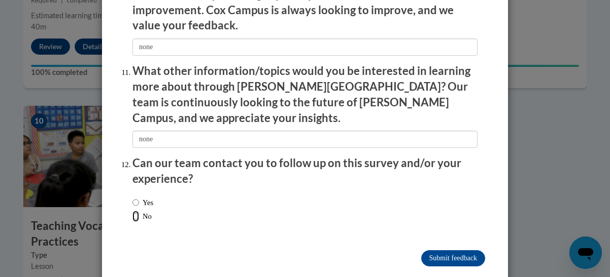
click at [132, 211] on input "No" at bounding box center [135, 216] width 7 height 11
radio input "true"
click at [429, 251] on input "Submit feedback" at bounding box center [453, 259] width 64 height 16
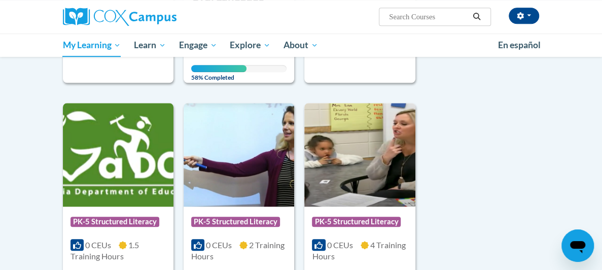
scroll to position [254, 0]
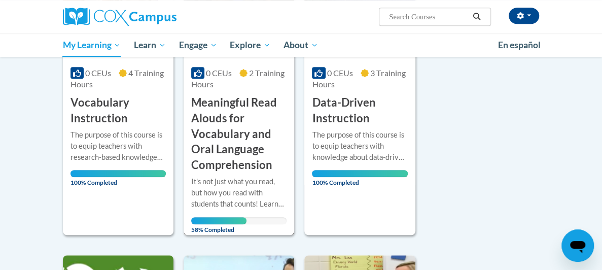
click at [228, 135] on h3 "Meaningful Read Alouds for Vocabulary and Oral Language Comprehension" at bounding box center [238, 134] width 95 height 78
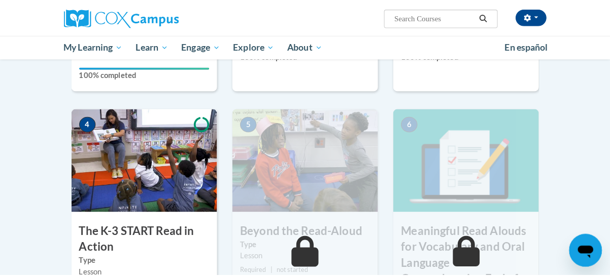
scroll to position [558, 0]
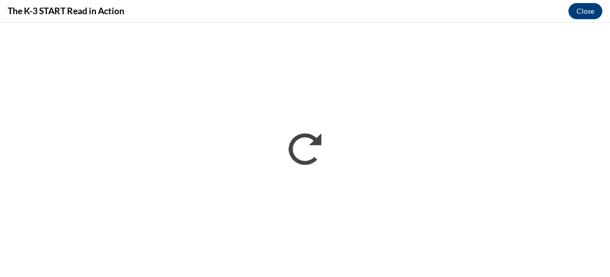
scroll to position [0, 0]
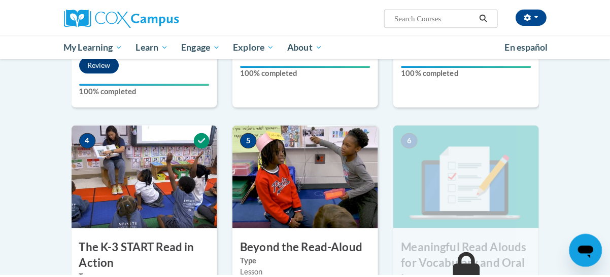
scroll to position [593, 0]
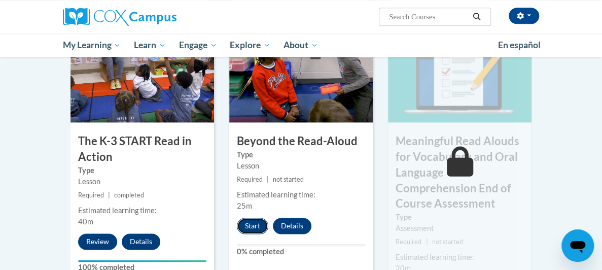
click at [244, 218] on button "Start" at bounding box center [252, 226] width 31 height 16
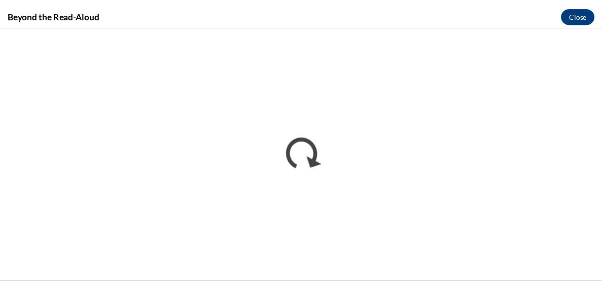
scroll to position [0, 0]
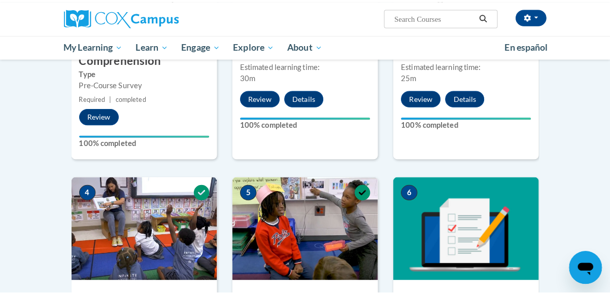
scroll to position [643, 0]
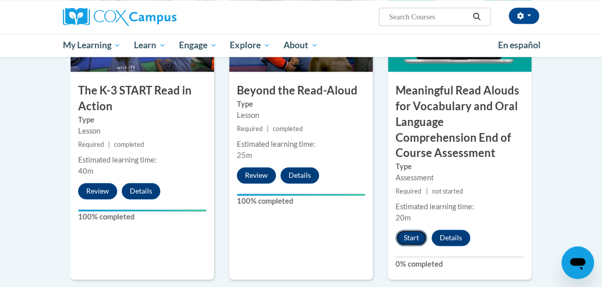
click at [427, 229] on button "Start" at bounding box center [411, 237] width 31 height 16
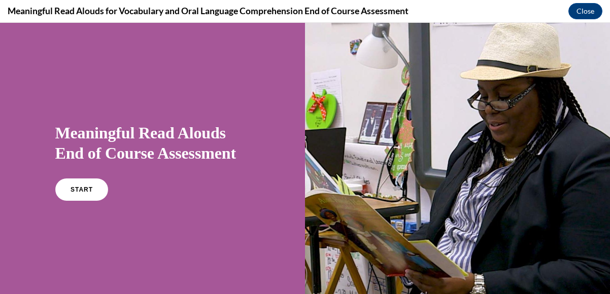
scroll to position [51, 0]
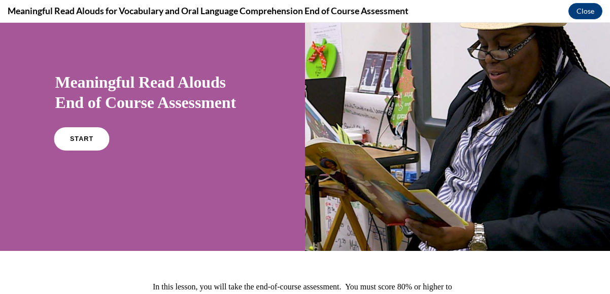
click at [80, 148] on link "START" at bounding box center [81, 138] width 55 height 23
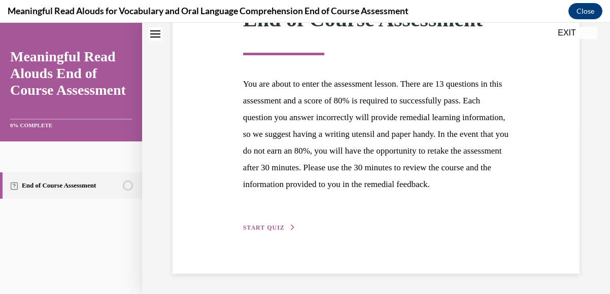
scroll to position [188, 0]
click at [273, 227] on span "START QUIZ" at bounding box center [264, 227] width 42 height 7
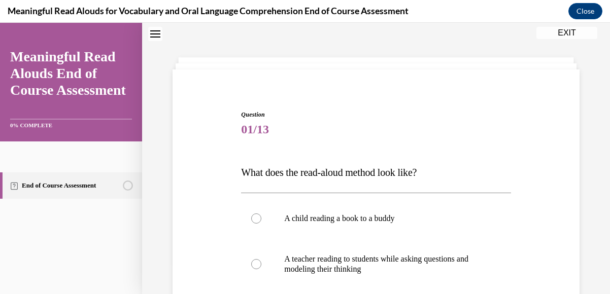
scroll to position [132, 0]
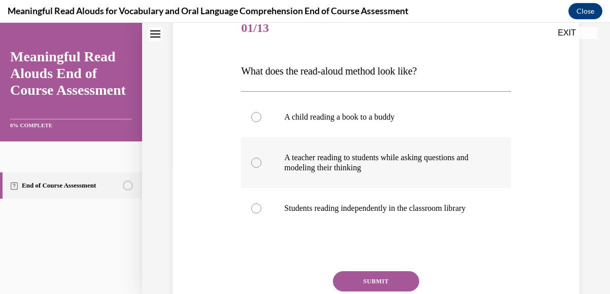
click at [254, 161] on div at bounding box center [256, 163] width 10 height 10
click at [254, 161] on input "A teacher reading to students while asking questions and modeling their thinking" at bounding box center [256, 163] width 10 height 10
radio input "true"
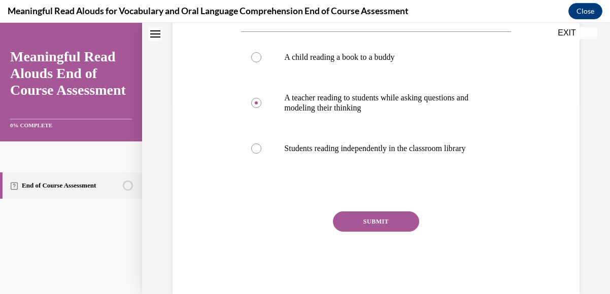
click at [363, 232] on button "SUBMIT" at bounding box center [376, 222] width 86 height 20
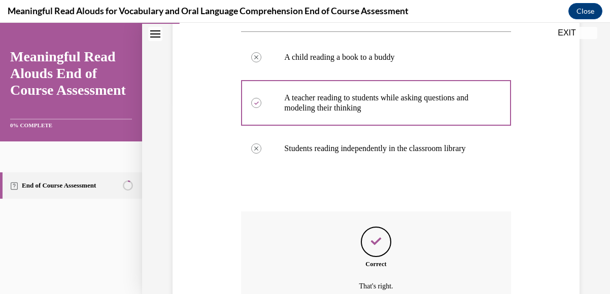
scroll to position [305, 0]
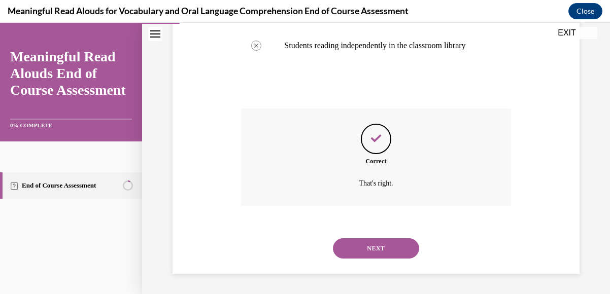
click at [375, 245] on button "NEXT" at bounding box center [376, 248] width 86 height 20
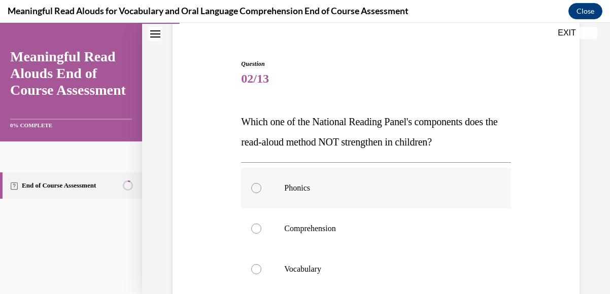
scroll to position [132, 0]
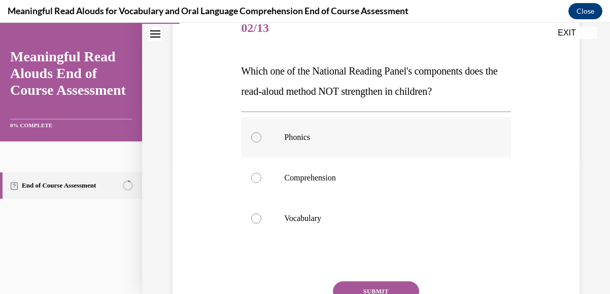
click at [260, 136] on label "Phonics" at bounding box center [375, 137] width 269 height 41
click at [260, 136] on input "Phonics" at bounding box center [256, 137] width 10 height 10
radio input "true"
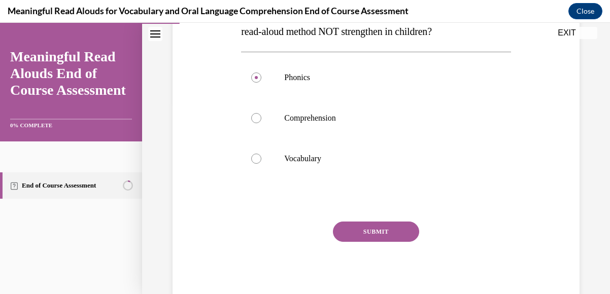
click at [371, 232] on button "SUBMIT" at bounding box center [376, 232] width 86 height 20
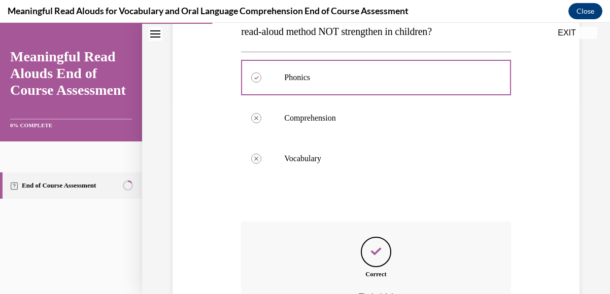
scroll to position [305, 0]
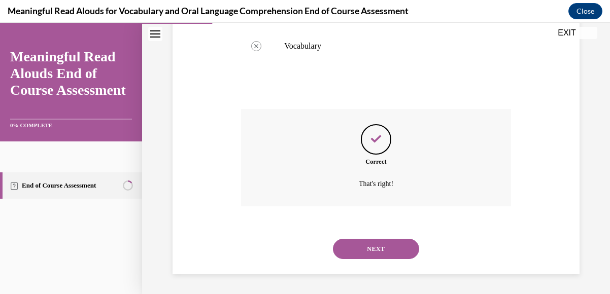
click at [374, 240] on button "NEXT" at bounding box center [376, 249] width 86 height 20
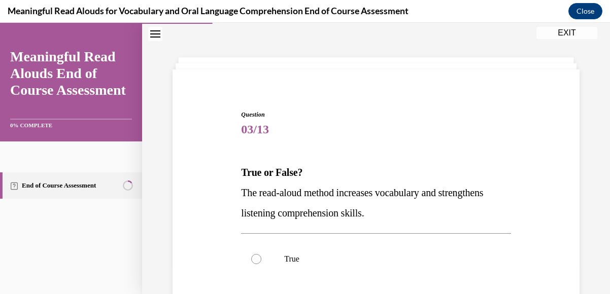
scroll to position [172, 0]
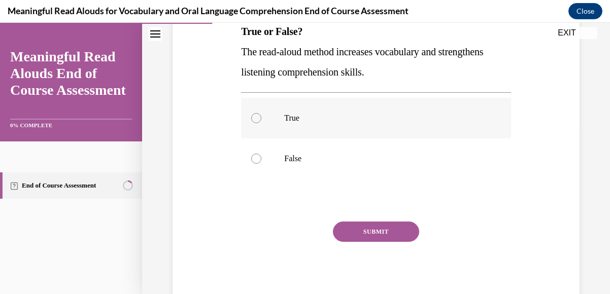
click at [258, 118] on div at bounding box center [256, 118] width 10 height 10
click at [258, 118] on input "True" at bounding box center [256, 118] width 10 height 10
radio input "true"
click at [367, 228] on button "SUBMIT" at bounding box center [376, 232] width 86 height 20
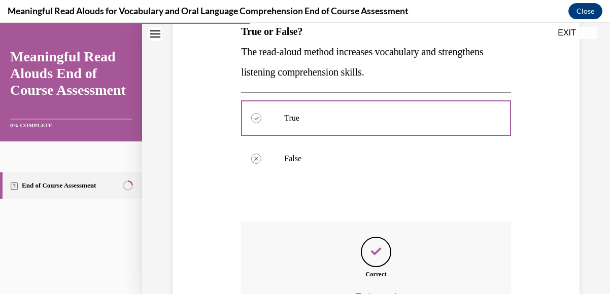
scroll to position [285, 0]
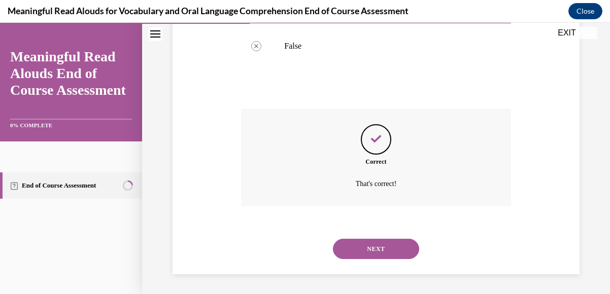
click at [378, 250] on button "NEXT" at bounding box center [376, 249] width 86 height 20
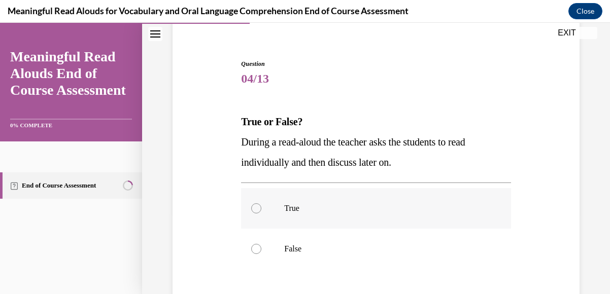
scroll to position [132, 0]
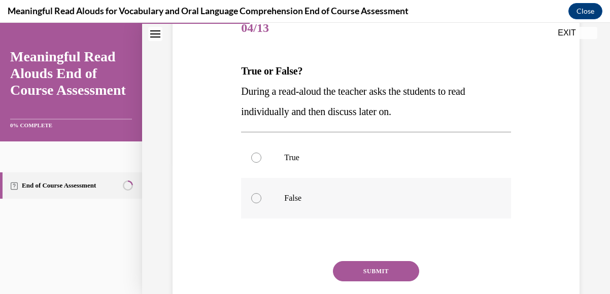
click at [279, 198] on label "False" at bounding box center [375, 198] width 269 height 41
click at [261, 198] on input "False" at bounding box center [256, 198] width 10 height 10
radio input "true"
click at [366, 269] on button "SUBMIT" at bounding box center [376, 271] width 86 height 20
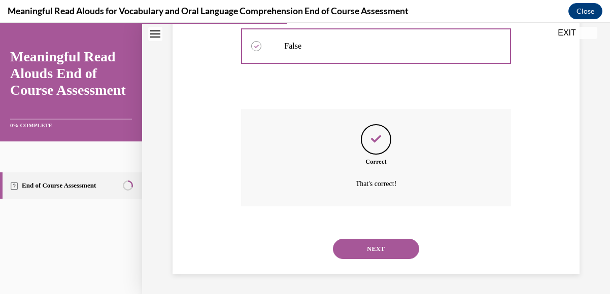
click at [372, 250] on button "NEXT" at bounding box center [376, 249] width 86 height 20
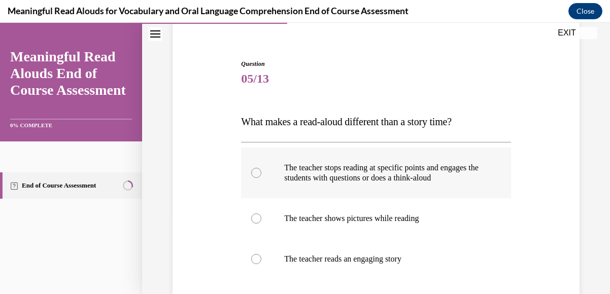
scroll to position [183, 0]
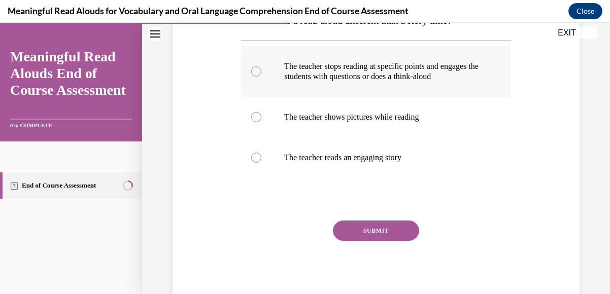
click at [340, 82] on p "The teacher stops reading at specific points and engages the students with ques…" at bounding box center [384, 71] width 201 height 20
click at [261, 77] on input "The teacher stops reading at specific points and engages the students with ques…" at bounding box center [256, 71] width 10 height 10
radio input "true"
click at [379, 241] on button "SUBMIT" at bounding box center [376, 231] width 86 height 20
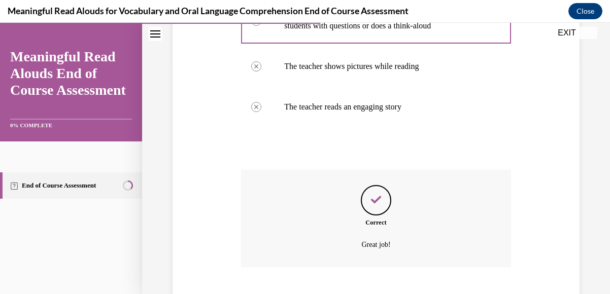
scroll to position [285, 0]
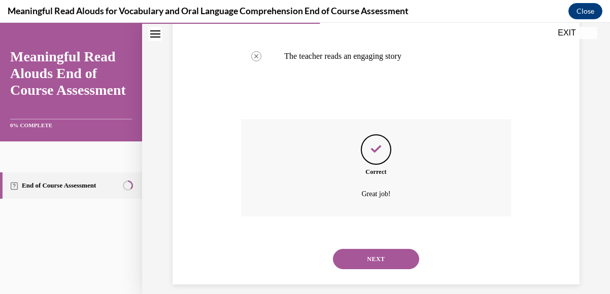
click at [374, 265] on button "NEXT" at bounding box center [376, 259] width 86 height 20
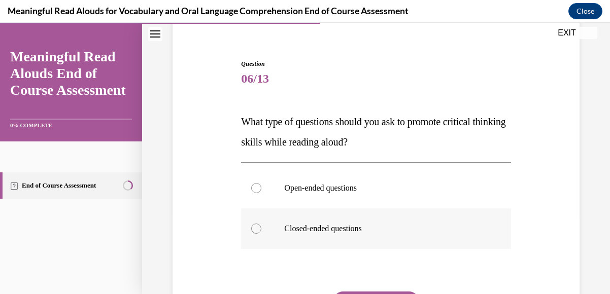
scroll to position [132, 0]
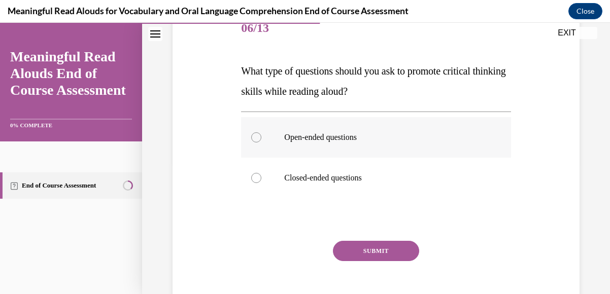
click at [340, 133] on p "Open-ended questions" at bounding box center [384, 137] width 201 height 10
click at [261, 133] on input "Open-ended questions" at bounding box center [256, 137] width 10 height 10
radio input "true"
click at [381, 255] on button "SUBMIT" at bounding box center [376, 251] width 86 height 20
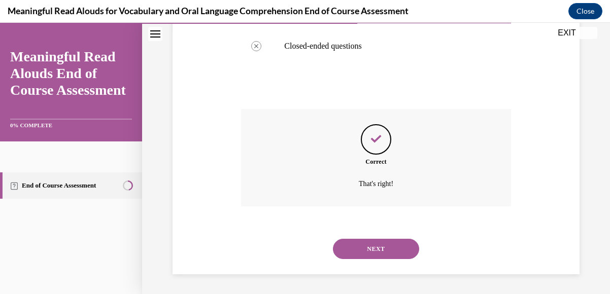
click at [384, 252] on button "NEXT" at bounding box center [376, 249] width 86 height 20
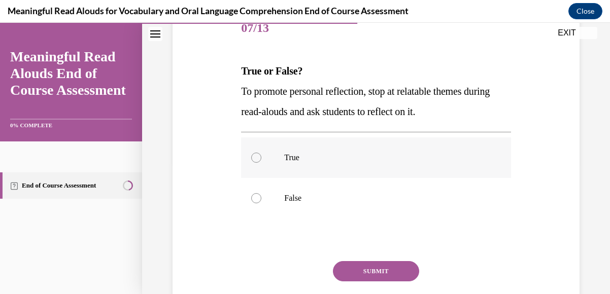
click at [282, 162] on label "True" at bounding box center [375, 157] width 269 height 41
click at [261, 162] on input "True" at bounding box center [256, 158] width 10 height 10
radio input "true"
click at [354, 268] on button "SUBMIT" at bounding box center [376, 271] width 86 height 20
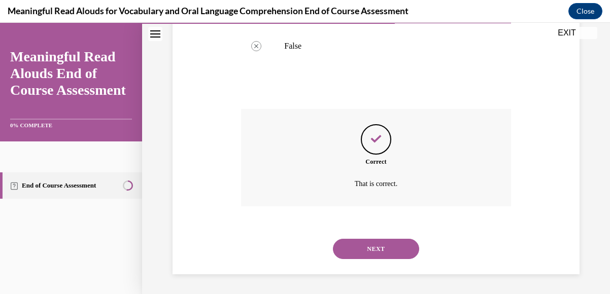
click at [365, 248] on button "NEXT" at bounding box center [376, 249] width 86 height 20
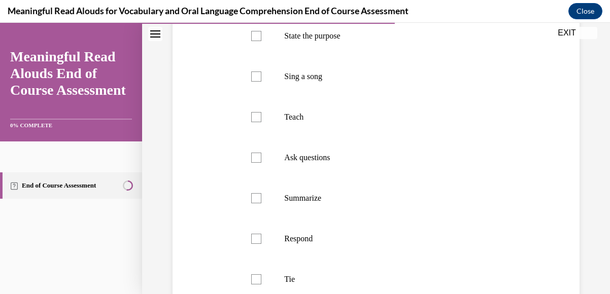
scroll to position [183, 0]
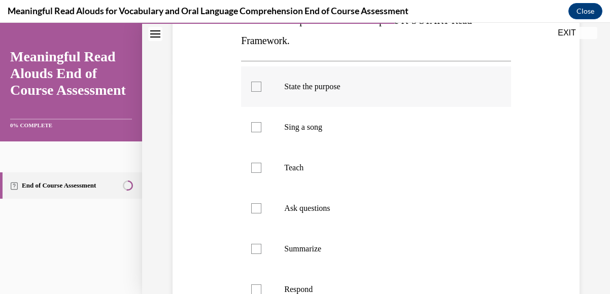
click at [262, 87] on label "State the purpose" at bounding box center [375, 86] width 269 height 41
click at [261, 87] on input "State the purpose" at bounding box center [256, 87] width 10 height 10
checkbox input "true"
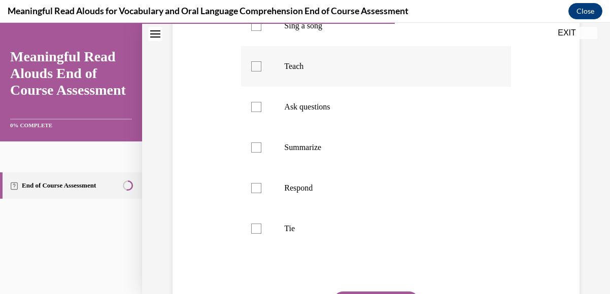
scroll to position [335, 0]
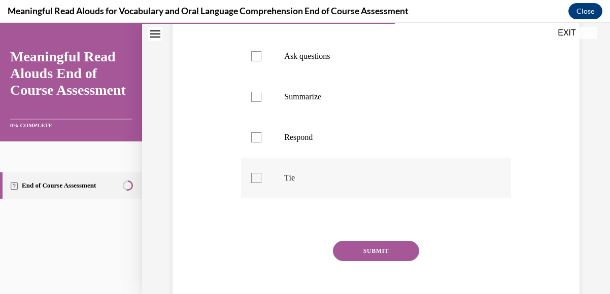
click at [254, 180] on div at bounding box center [256, 178] width 10 height 10
click at [254, 180] on input "Tie" at bounding box center [256, 178] width 10 height 10
checkbox input "true"
click at [255, 135] on div at bounding box center [256, 137] width 10 height 10
click at [255, 135] on input "Respond" at bounding box center [256, 137] width 10 height 10
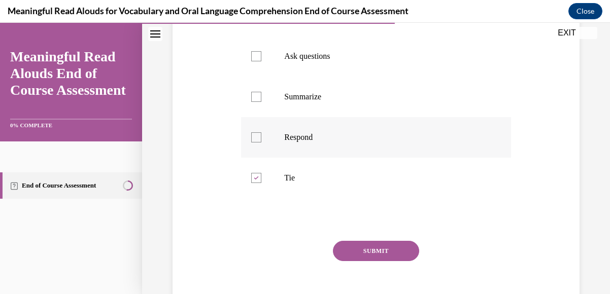
checkbox input "true"
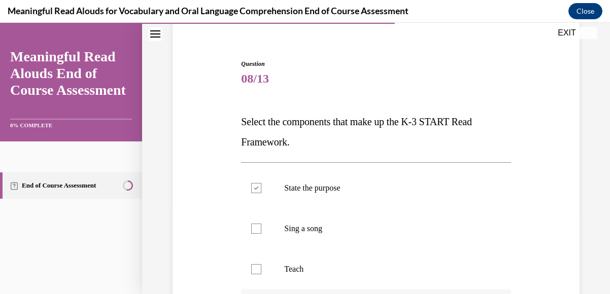
scroll to position [183, 0]
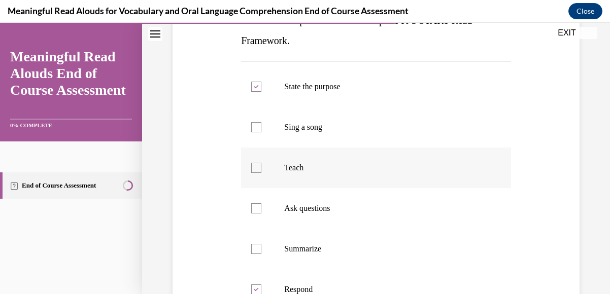
click at [256, 169] on div at bounding box center [256, 168] width 10 height 10
click at [256, 169] on input "Teach" at bounding box center [256, 168] width 10 height 10
checkbox input "true"
click at [256, 201] on label "Ask questions" at bounding box center [375, 208] width 269 height 41
click at [256, 203] on input "Ask questions" at bounding box center [256, 208] width 10 height 10
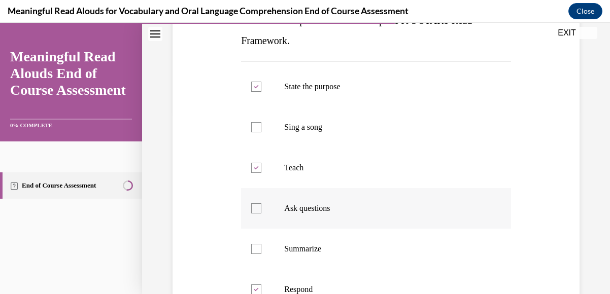
checkbox input "true"
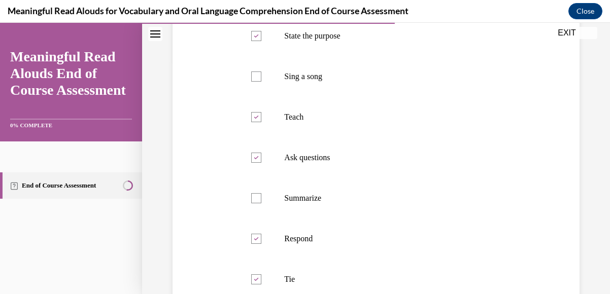
scroll to position [355, 0]
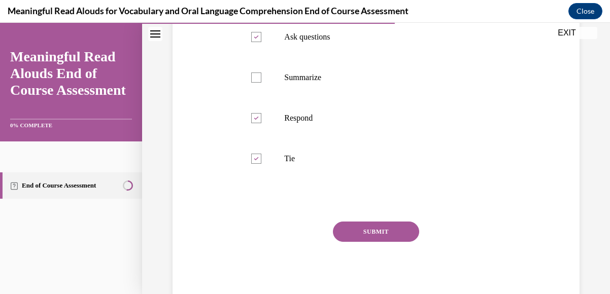
click at [381, 235] on button "SUBMIT" at bounding box center [376, 232] width 86 height 20
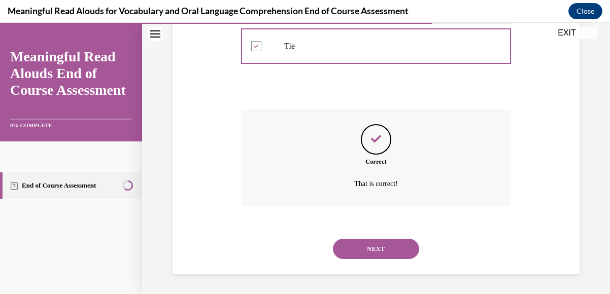
click at [375, 242] on button "NEXT" at bounding box center [376, 249] width 86 height 20
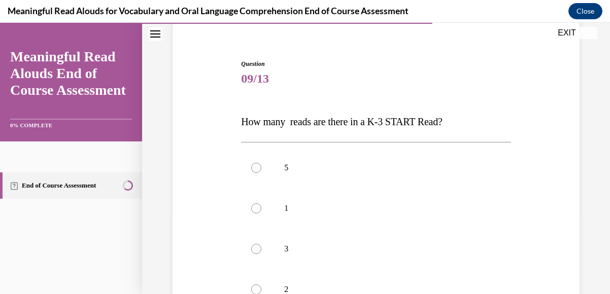
scroll to position [132, 0]
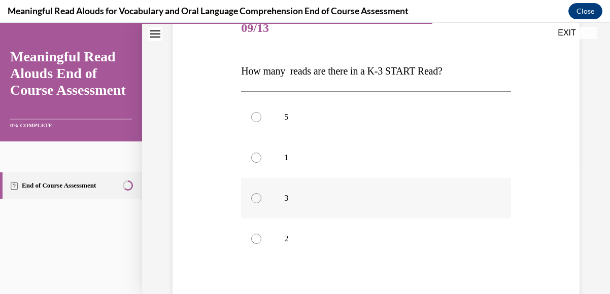
click at [258, 195] on div at bounding box center [256, 198] width 10 height 10
click at [258, 195] on input "3" at bounding box center [256, 198] width 10 height 10
radio input "true"
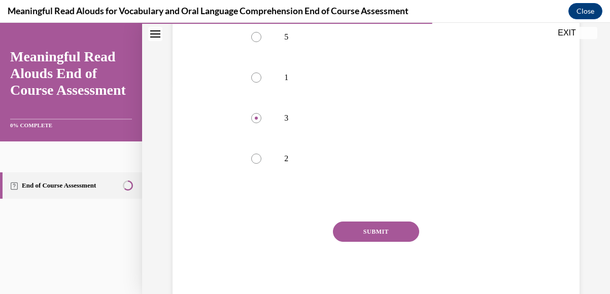
click at [364, 229] on button "SUBMIT" at bounding box center [376, 232] width 86 height 20
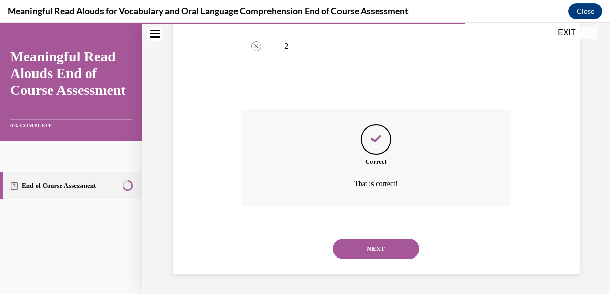
click at [369, 246] on button "NEXT" at bounding box center [376, 249] width 86 height 20
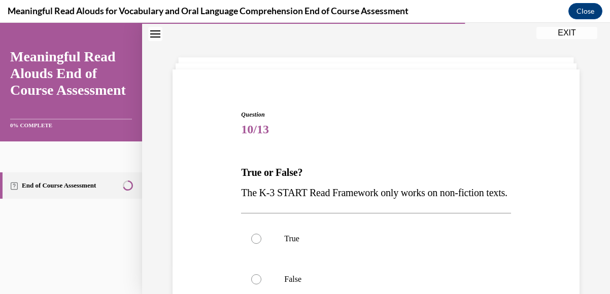
scroll to position [132, 0]
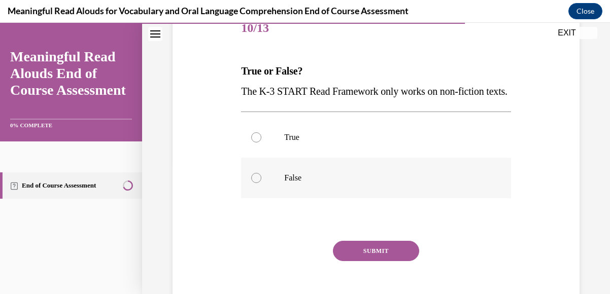
click at [268, 198] on label "False" at bounding box center [375, 178] width 269 height 41
click at [261, 183] on input "False" at bounding box center [256, 178] width 10 height 10
radio input "true"
click at [369, 261] on button "SUBMIT" at bounding box center [376, 251] width 86 height 20
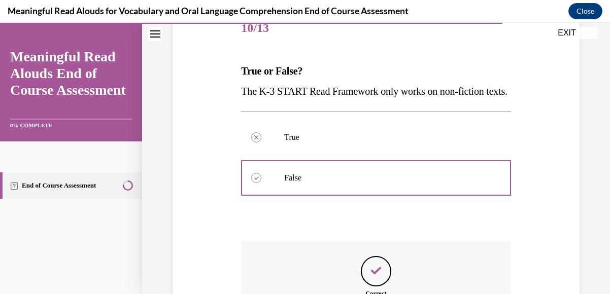
scroll to position [285, 0]
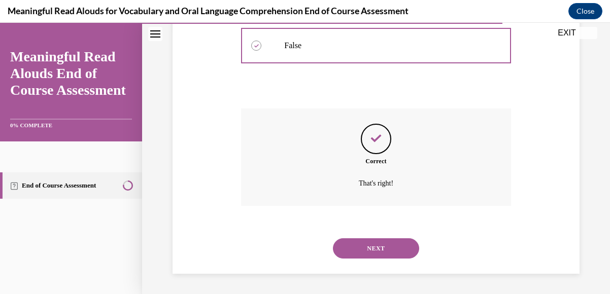
click at [373, 249] on button "NEXT" at bounding box center [376, 248] width 86 height 20
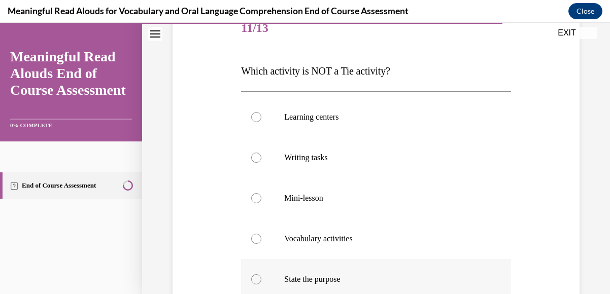
scroll to position [234, 0]
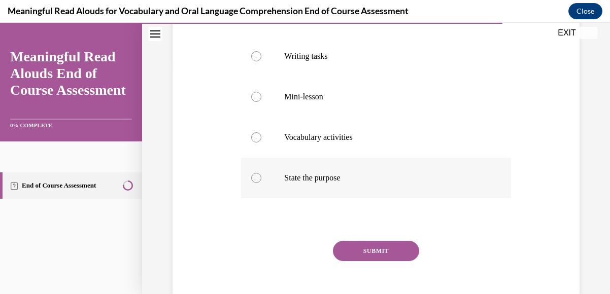
click at [257, 178] on div at bounding box center [256, 178] width 10 height 10
click at [257, 178] on input "State the purpose" at bounding box center [256, 178] width 10 height 10
radio input "true"
click at [358, 249] on button "SUBMIT" at bounding box center [376, 251] width 86 height 20
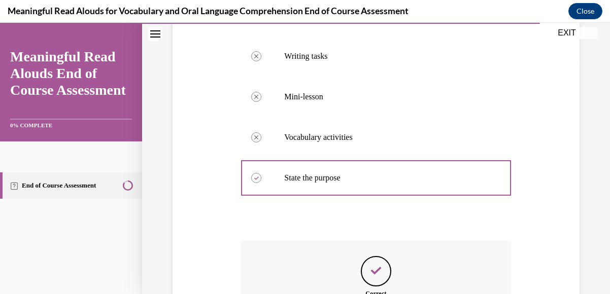
scroll to position [366, 0]
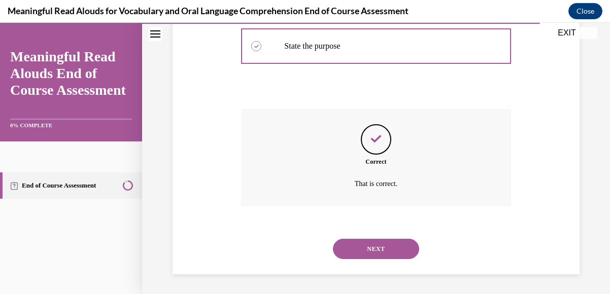
click at [373, 243] on button "NEXT" at bounding box center [376, 249] width 86 height 20
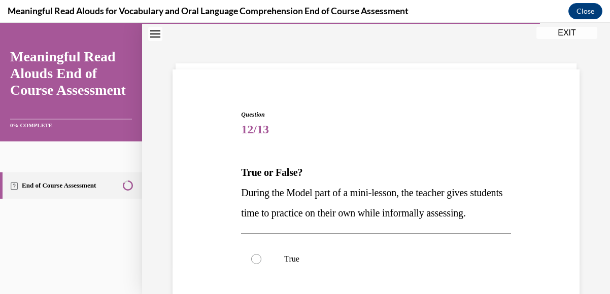
scroll to position [132, 0]
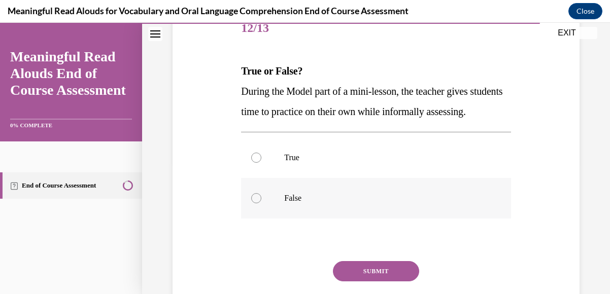
click at [296, 203] on p "False" at bounding box center [384, 198] width 201 height 10
click at [261, 203] on input "False" at bounding box center [256, 198] width 10 height 10
radio input "true"
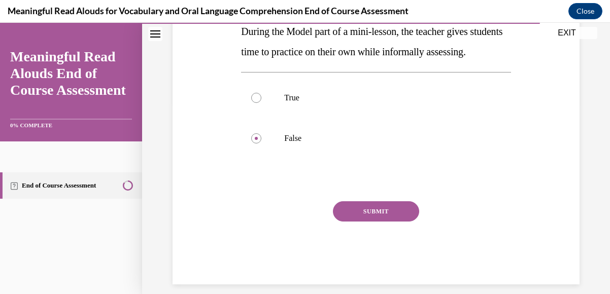
click at [361, 222] on button "SUBMIT" at bounding box center [376, 211] width 86 height 20
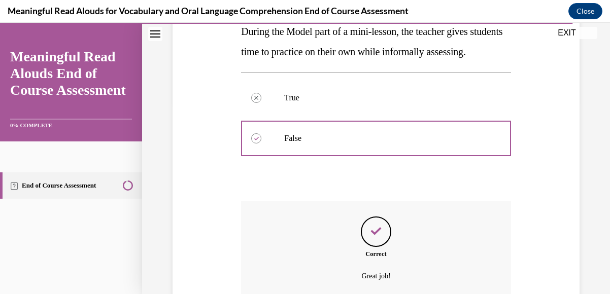
scroll to position [305, 0]
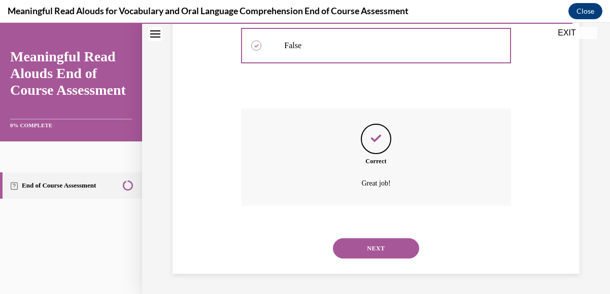
click at [368, 245] on button "NEXT" at bounding box center [376, 248] width 86 height 20
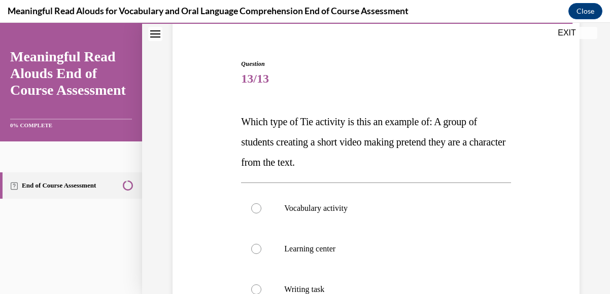
scroll to position [132, 0]
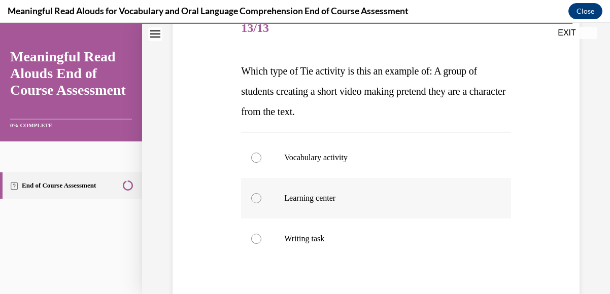
click at [252, 195] on div at bounding box center [256, 198] width 10 height 10
click at [252, 195] on input "Learning center" at bounding box center [256, 198] width 10 height 10
radio input "true"
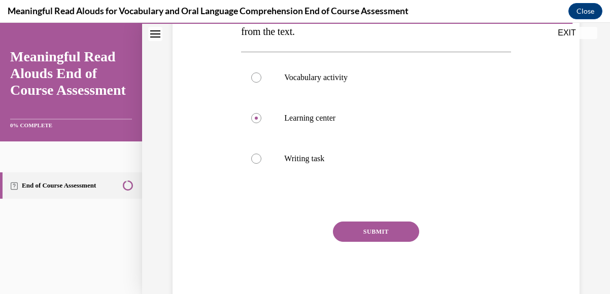
click at [376, 225] on button "SUBMIT" at bounding box center [376, 232] width 86 height 20
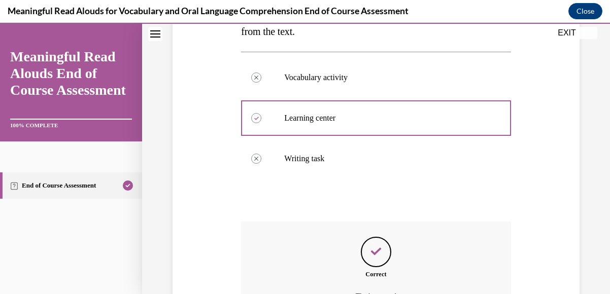
scroll to position [325, 0]
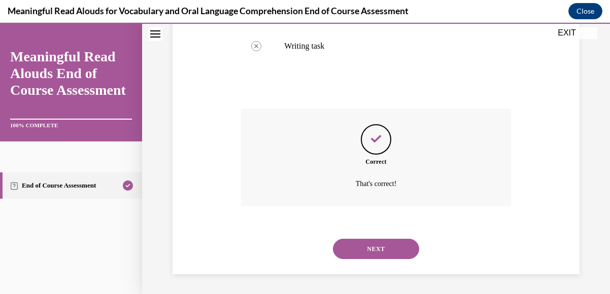
click at [380, 240] on button "NEXT" at bounding box center [376, 249] width 86 height 20
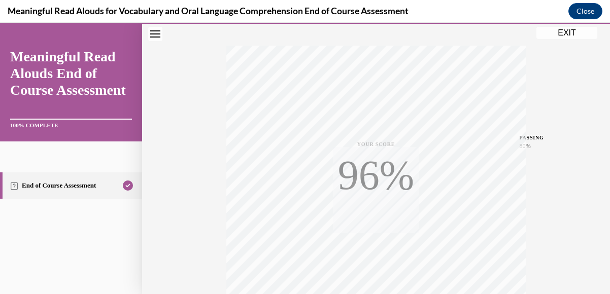
scroll to position [248, 0]
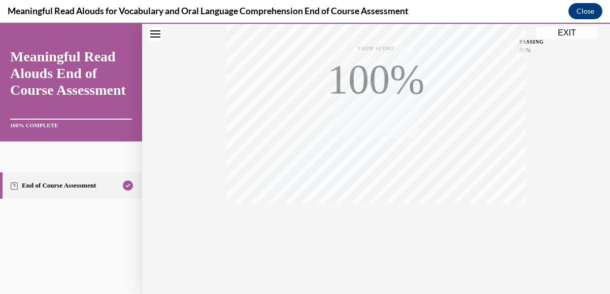
click at [565, 33] on button "EXIT" at bounding box center [566, 33] width 61 height 12
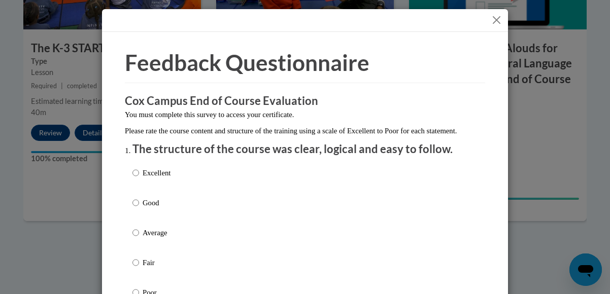
click at [137, 179] on label "Excellent" at bounding box center [151, 180] width 38 height 27
click at [137, 179] on input "Excellent" at bounding box center [135, 172] width 7 height 11
radio input "true"
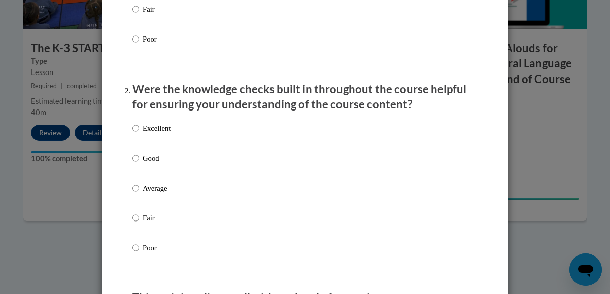
click at [140, 148] on label "Excellent" at bounding box center [151, 136] width 38 height 27
click at [139, 134] on input "Excellent" at bounding box center [135, 128] width 7 height 11
radio input "true"
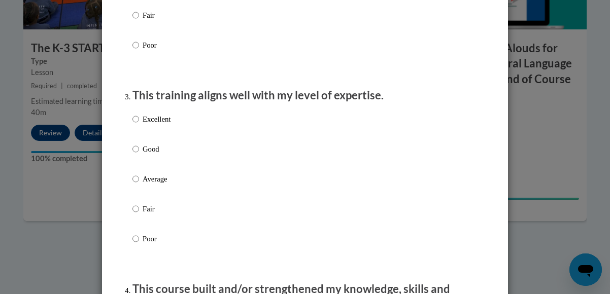
click at [150, 125] on p "Excellent" at bounding box center [157, 119] width 28 height 11
click at [139, 125] on input "Excellent" at bounding box center [135, 119] width 7 height 11
radio input "true"
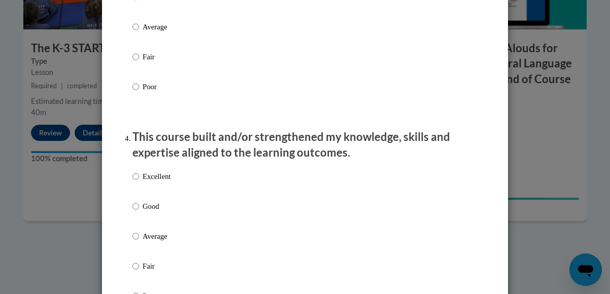
click at [164, 182] on p "Excellent" at bounding box center [157, 176] width 28 height 11
click at [139, 182] on input "Excellent" at bounding box center [135, 176] width 7 height 11
radio input "true"
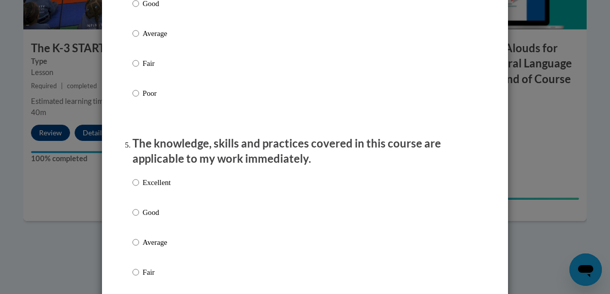
click at [164, 187] on p "Excellent" at bounding box center [157, 182] width 28 height 11
click at [139, 187] on input "Excellent" at bounding box center [135, 182] width 7 height 11
radio input "true"
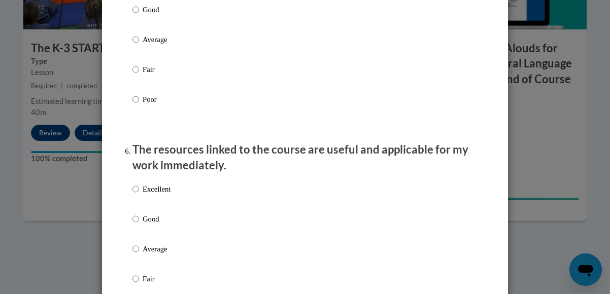
click at [166, 195] on p "Excellent" at bounding box center [157, 189] width 28 height 11
click at [139, 195] on input "Excellent" at bounding box center [135, 189] width 7 height 11
radio input "true"
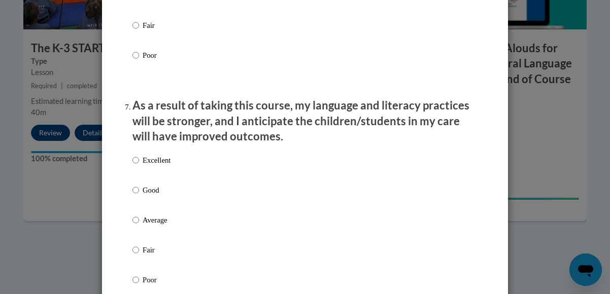
scroll to position [1319, 0]
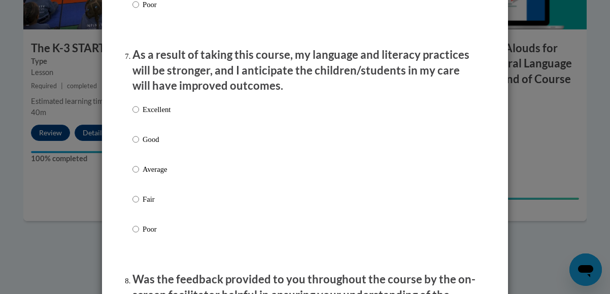
click at [160, 115] on p "Excellent" at bounding box center [157, 109] width 28 height 11
click at [139, 115] on input "Excellent" at bounding box center [135, 109] width 7 height 11
radio input "true"
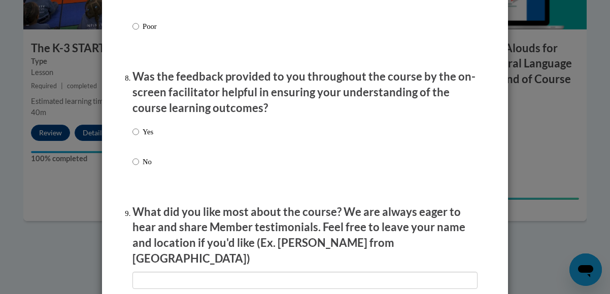
click at [150, 141] on div "Yes No" at bounding box center [304, 159] width 345 height 76
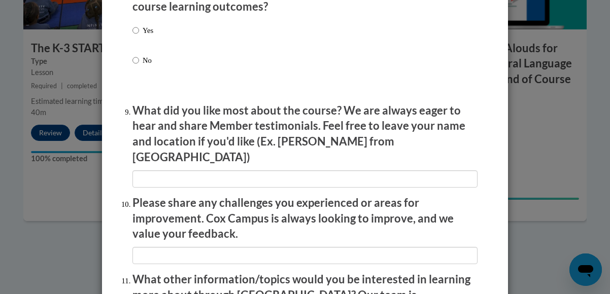
click at [135, 37] on label "Yes" at bounding box center [142, 38] width 21 height 27
click at [135, 36] on input "Yes" at bounding box center [135, 30] width 7 height 11
radio input "true"
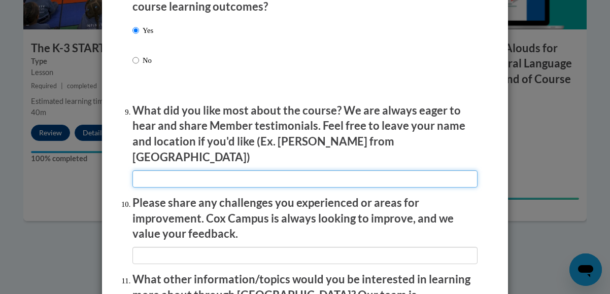
click at [160, 170] on input "textbox" at bounding box center [304, 178] width 345 height 17
type input "real lesson videos"
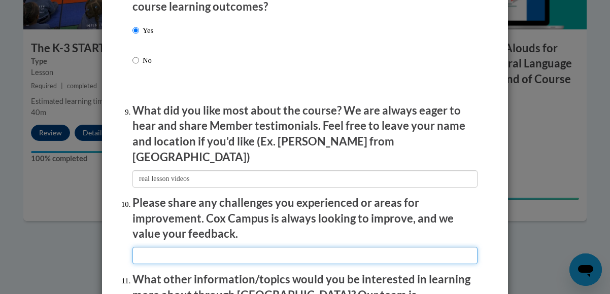
click at [184, 247] on input "textbox" at bounding box center [304, 255] width 345 height 17
type input "none"
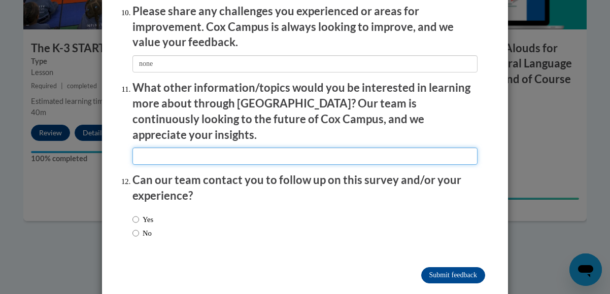
click at [162, 148] on input "textbox" at bounding box center [304, 156] width 345 height 17
type input "none"
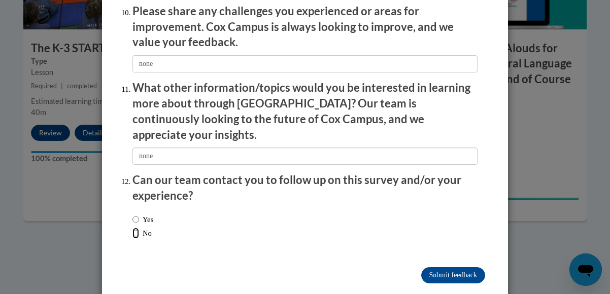
drag, startPoint x: 133, startPoint y: 207, endPoint x: 184, endPoint y: 222, distance: 52.7
click at [134, 228] on input "No" at bounding box center [135, 233] width 7 height 11
radio input "true"
click at [429, 267] on input "Submit feedback" at bounding box center [453, 275] width 64 height 16
